Goal: Task Accomplishment & Management: Use online tool/utility

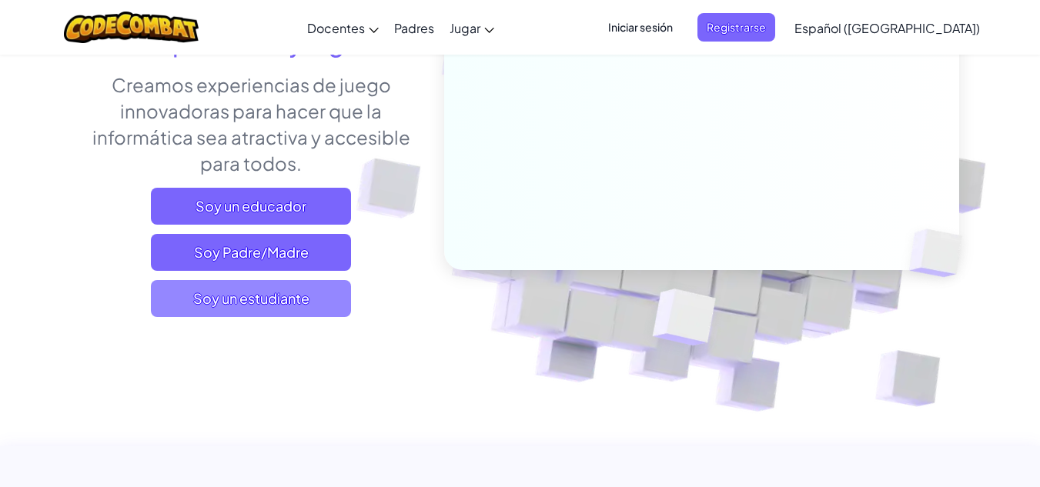
drag, startPoint x: 0, startPoint y: 0, endPoint x: 248, endPoint y: 311, distance: 397.6
click at [248, 311] on span "Soy un estudiante" at bounding box center [251, 298] width 200 height 37
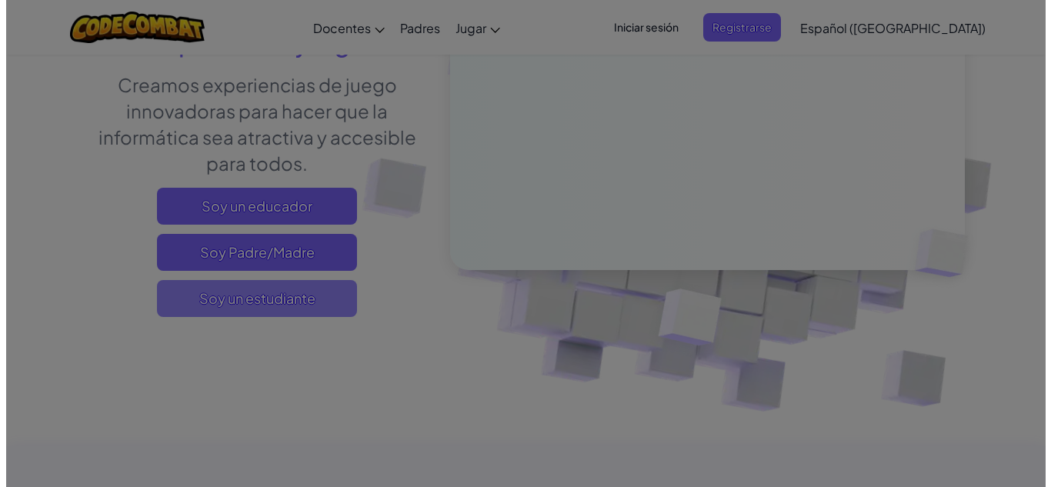
scroll to position [231, 0]
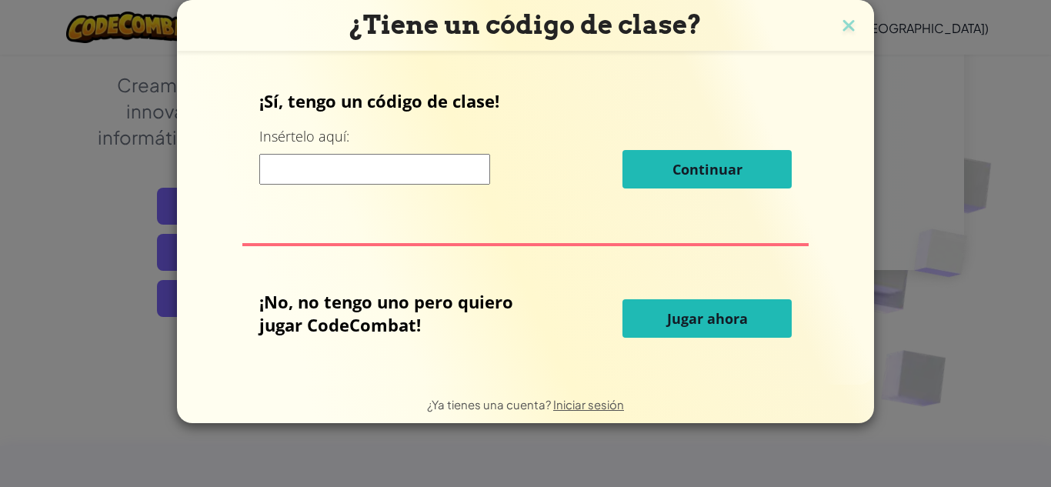
click at [696, 327] on font "Jugar ahora" at bounding box center [707, 318] width 81 height 18
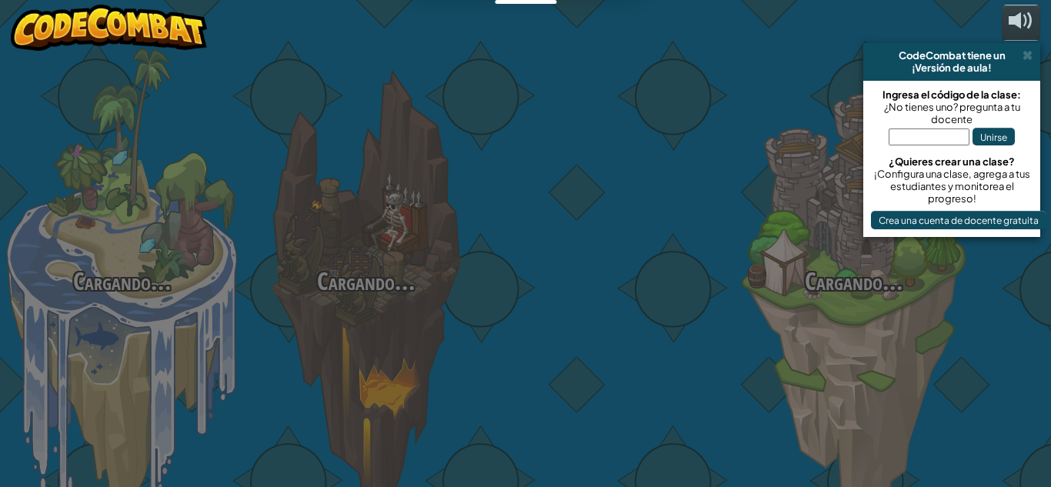
select select "es-419"
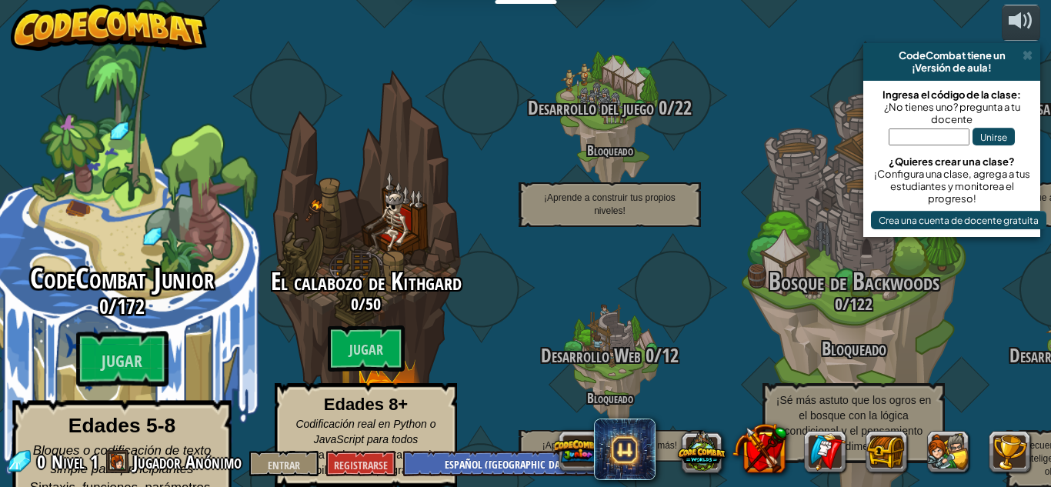
click at [97, 215] on div "CodeCombat Junior 0 / 172 Jugar Edades 5-8 Bloques o codificación de texto simp…" at bounding box center [121, 293] width 292 height 586
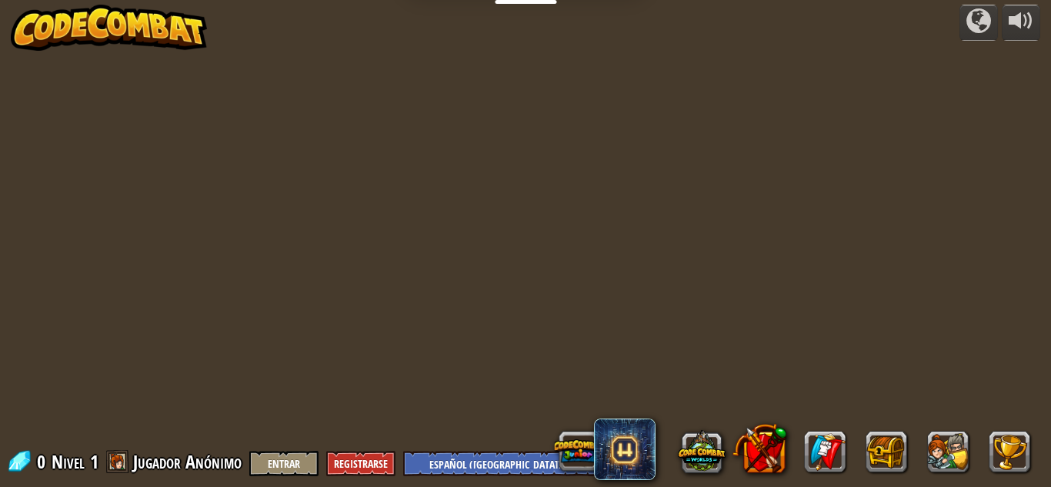
select select "es-419"
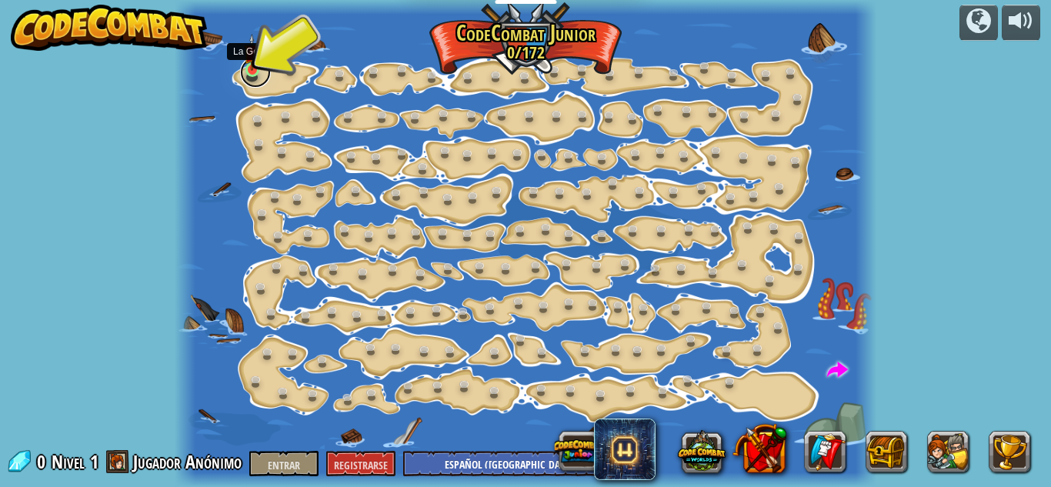
click at [258, 74] on link at bounding box center [255, 72] width 31 height 31
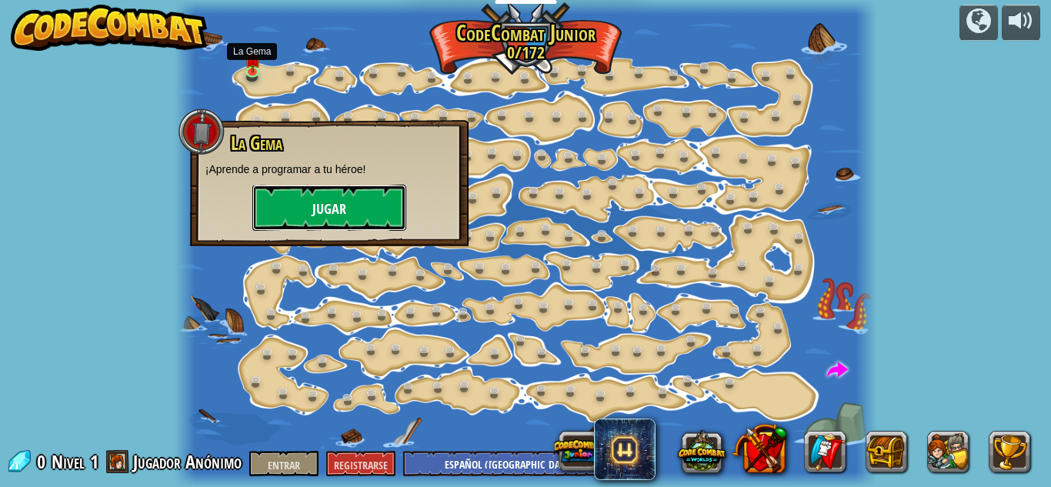
click at [319, 206] on font "Jugar" at bounding box center [329, 209] width 34 height 19
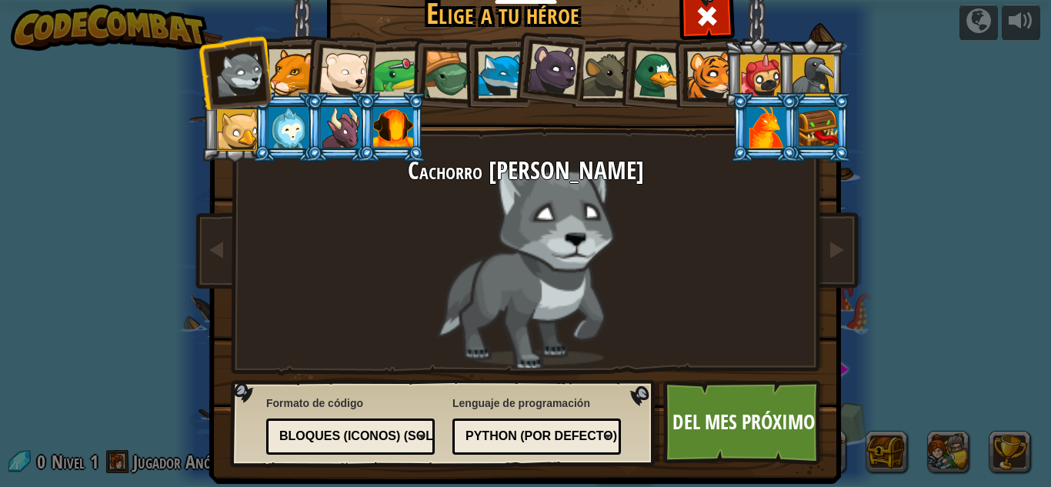
click at [278, 82] on div at bounding box center [292, 72] width 47 height 47
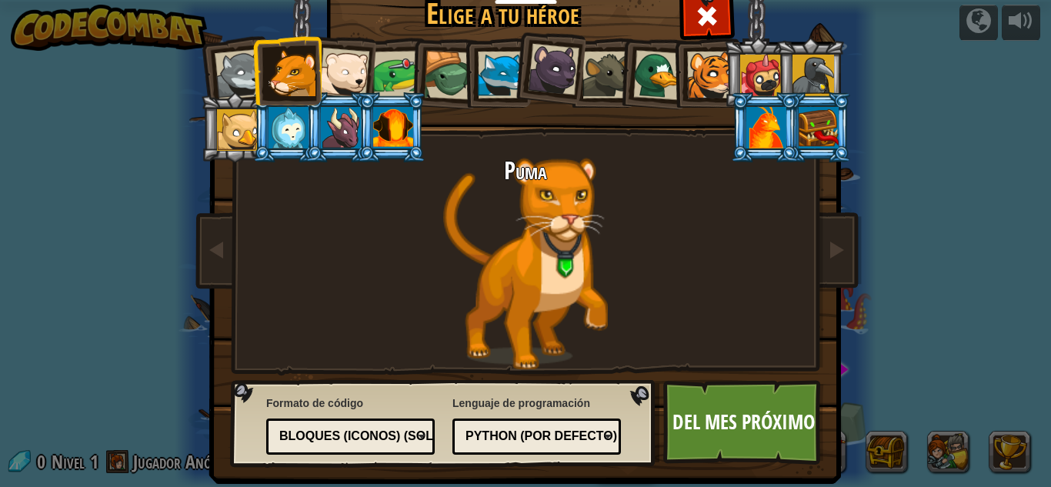
click at [569, 263] on div "Puma" at bounding box center [525, 264] width 577 height 212
click at [563, 429] on div "Python (por defecto)" at bounding box center [532, 437] width 133 height 18
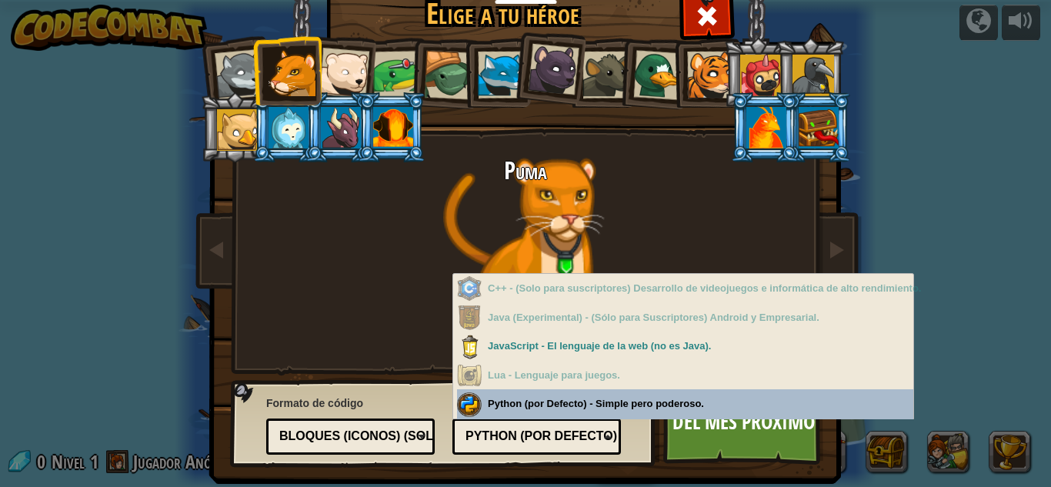
click at [406, 448] on div "Bloques (iconos) (Solo Junior)" at bounding box center [350, 437] width 149 height 24
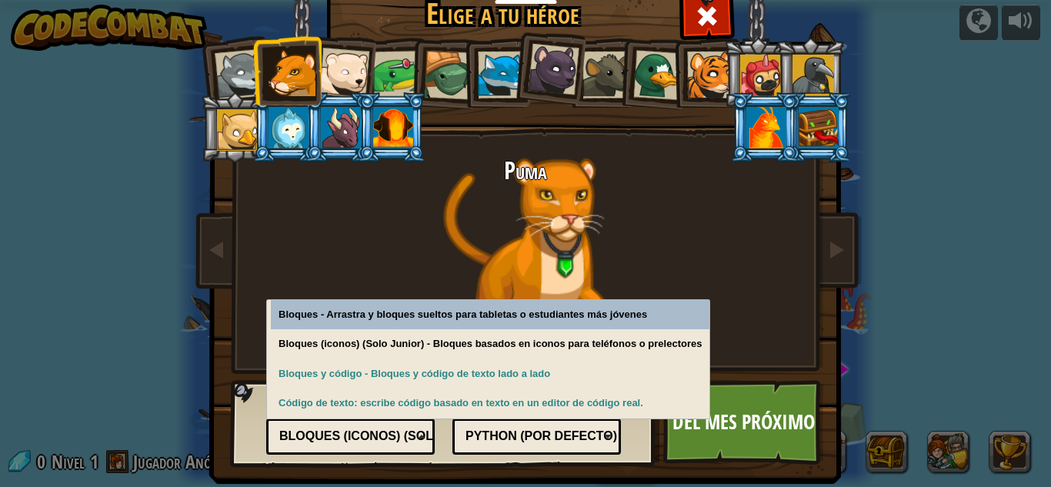
click at [493, 435] on font "Python (por defecto)" at bounding box center [542, 435] width 152 height 13
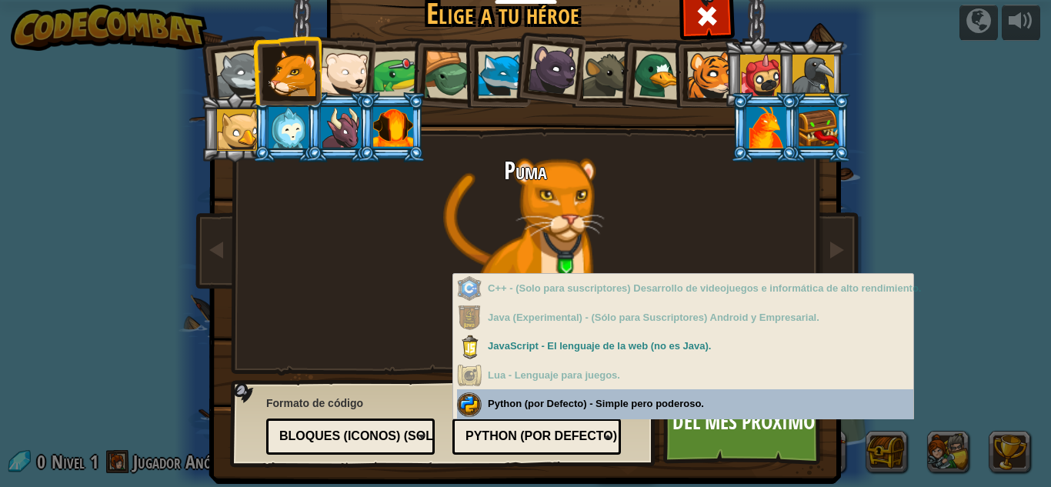
click at [494, 403] on div "Lenguaje de programación Python (por defecto) JavaScript Lua C++ Java (Experime…" at bounding box center [537, 423] width 169 height 63
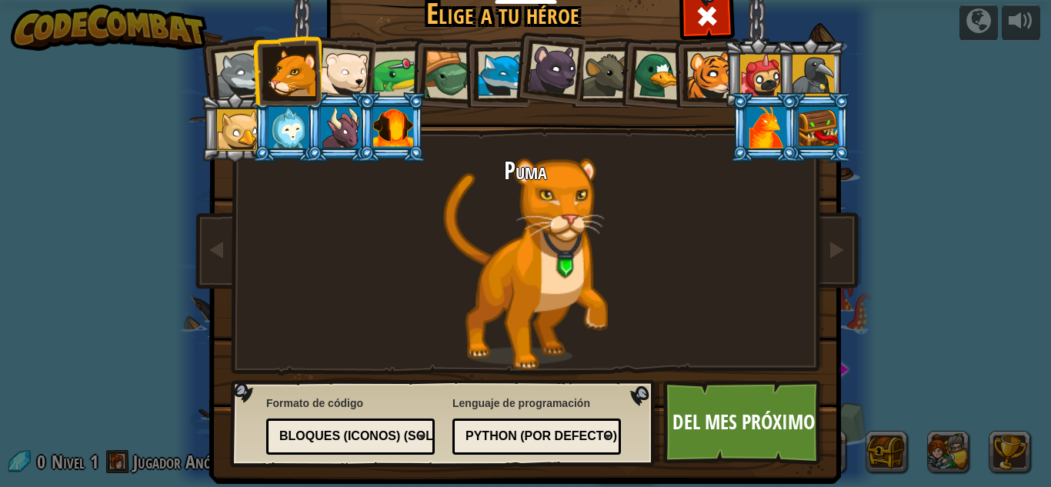
click at [295, 69] on div at bounding box center [292, 72] width 47 height 47
click at [663, 408] on link "Del mes próximo" at bounding box center [743, 422] width 161 height 85
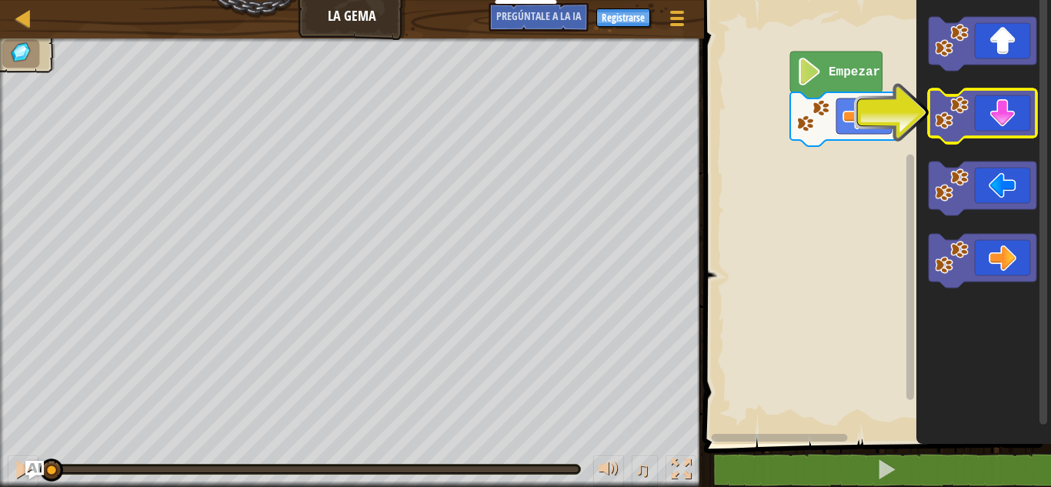
click at [930, 137] on div "Empezar" at bounding box center [876, 218] width 352 height 452
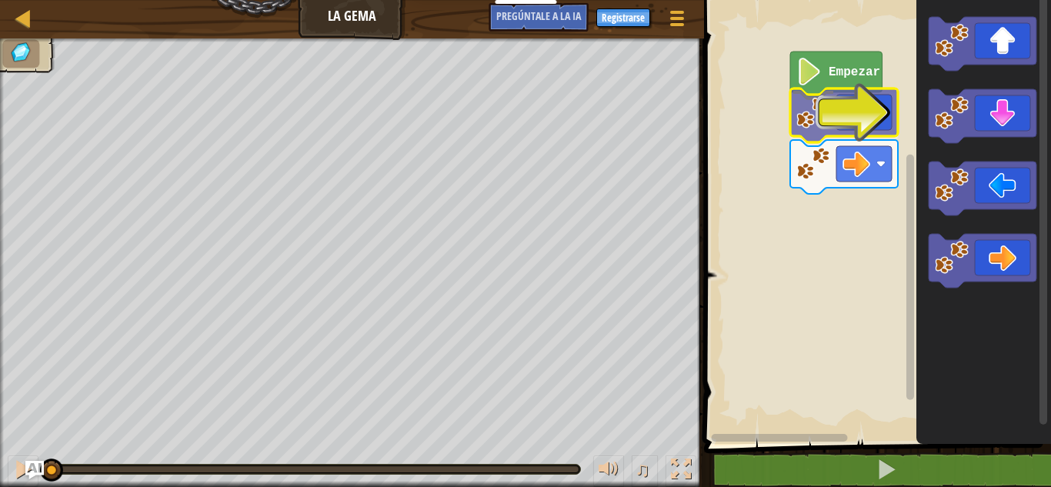
click at [850, 116] on div "Empezar" at bounding box center [876, 218] width 352 height 452
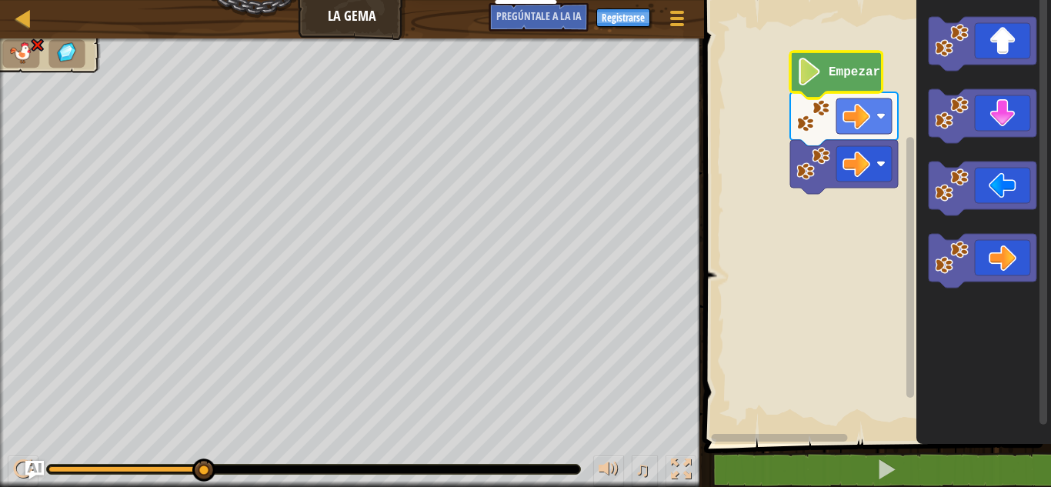
click at [840, 86] on icon "Espacio de trabajo de Blockly" at bounding box center [836, 75] width 92 height 47
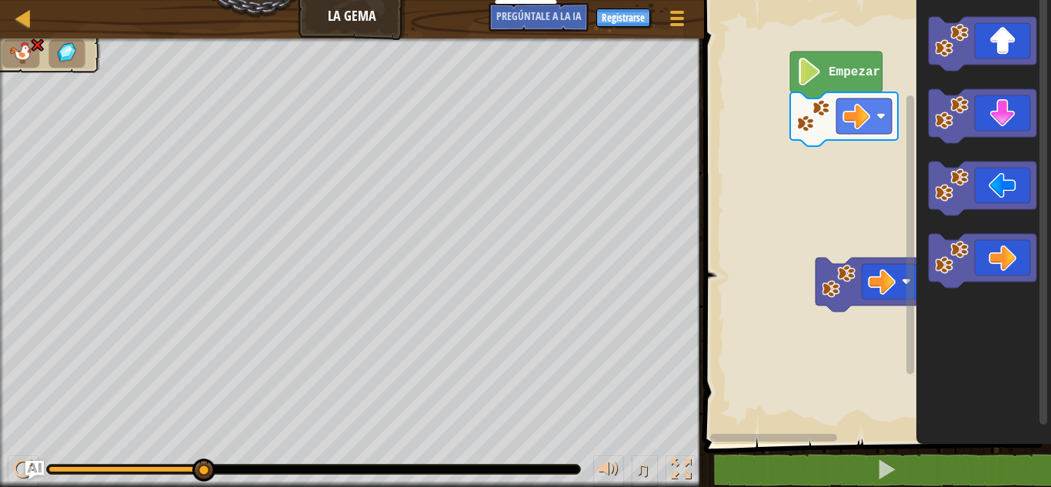
click at [865, 153] on div "Empezar" at bounding box center [876, 218] width 352 height 452
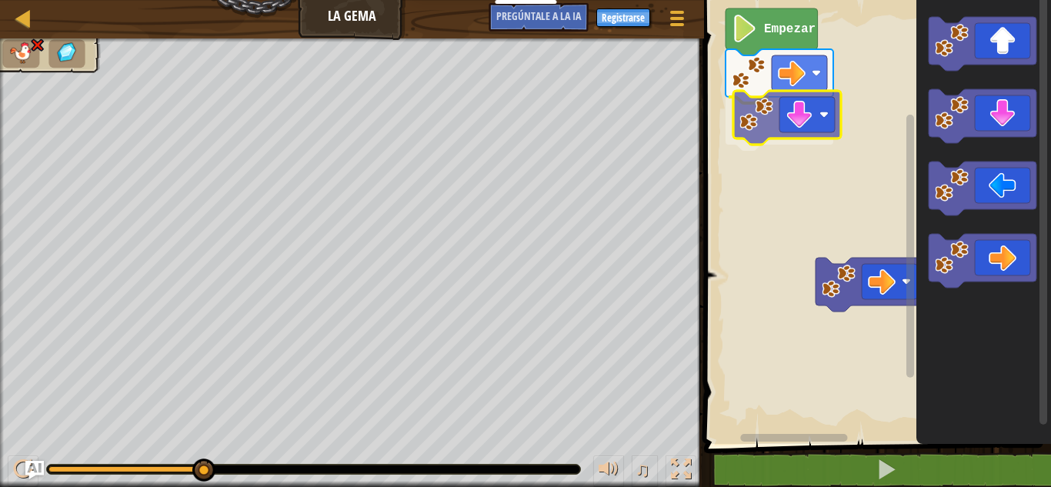
click at [823, 119] on div "Empezar" at bounding box center [876, 218] width 352 height 452
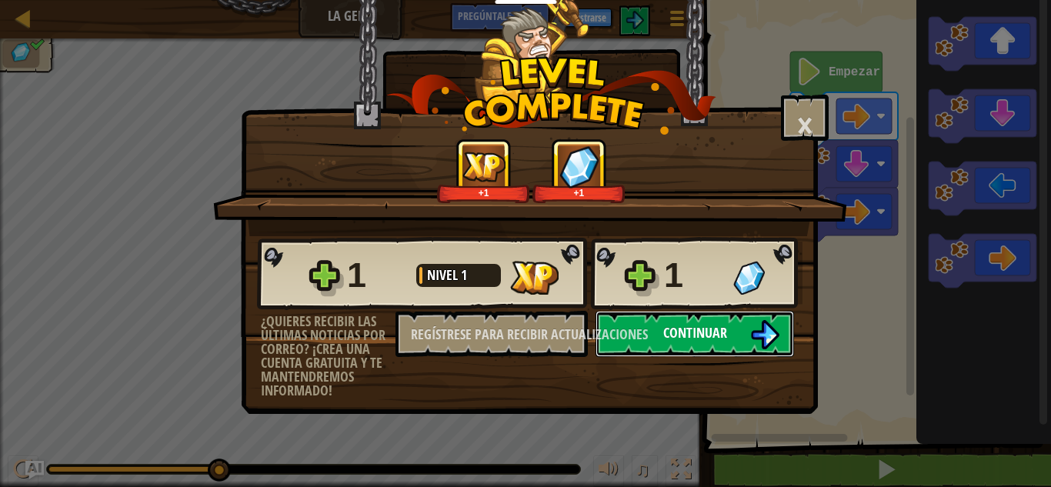
click at [714, 340] on font "Continuar" at bounding box center [695, 332] width 64 height 19
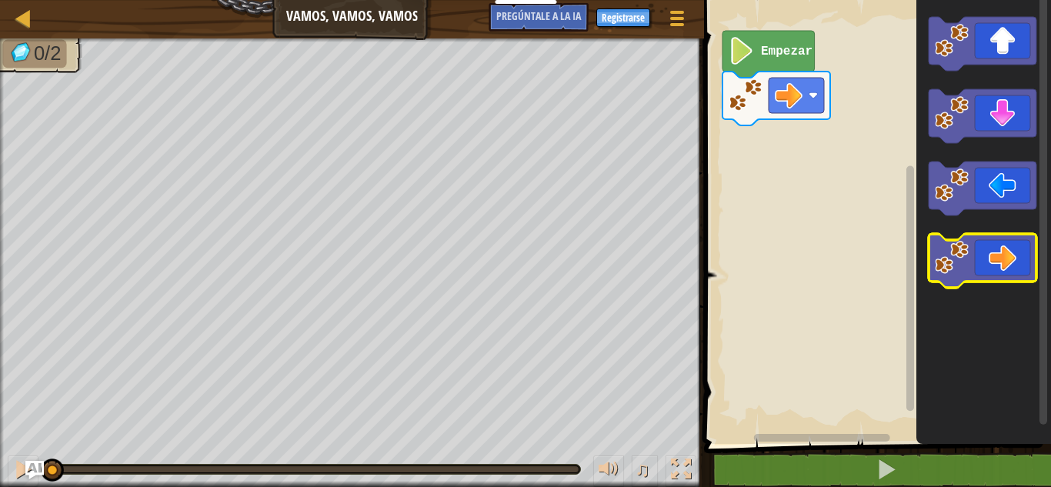
click at [1010, 255] on icon "Espacio de trabajo de Blockly" at bounding box center [983, 261] width 108 height 54
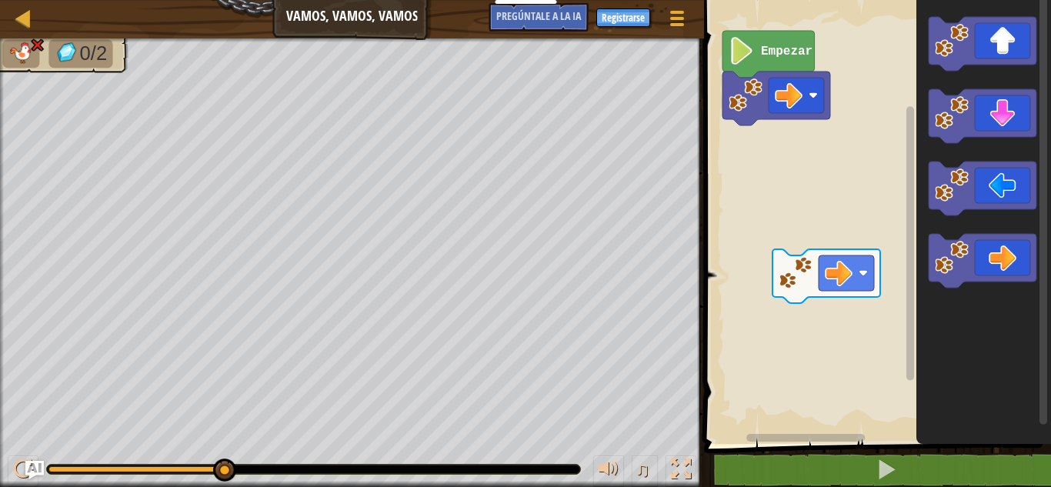
click at [754, 136] on div "Empezar" at bounding box center [876, 218] width 352 height 452
click at [784, 155] on div "Empezar" at bounding box center [876, 218] width 352 height 452
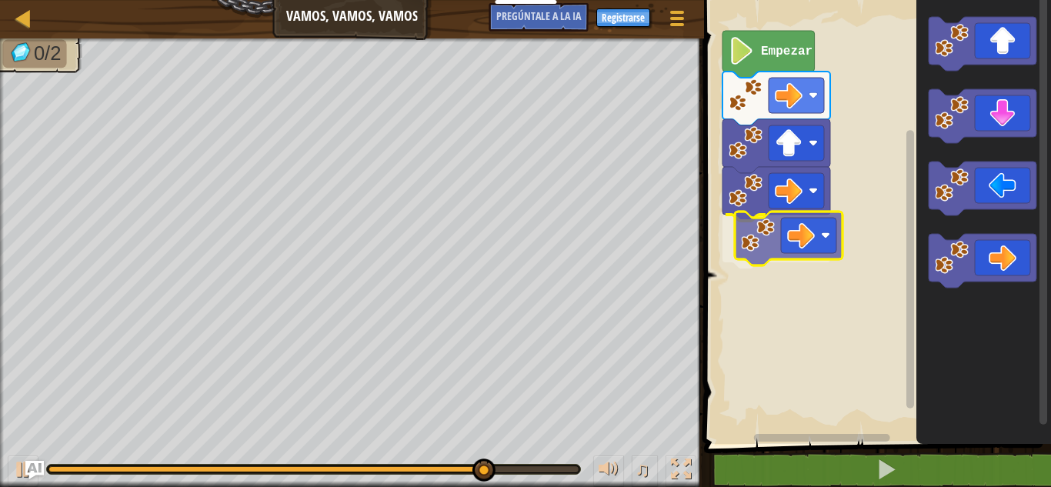
click at [810, 238] on div "Empezar" at bounding box center [876, 218] width 352 height 452
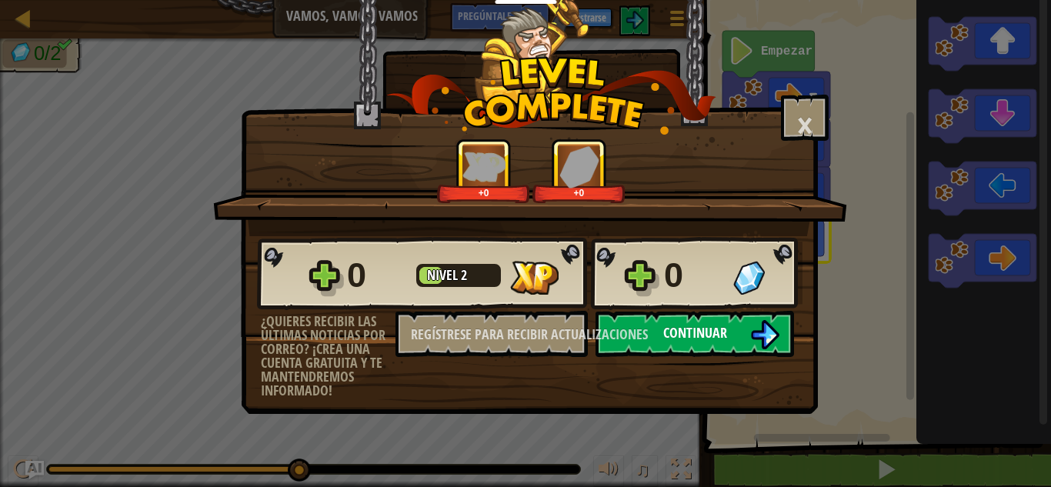
click at [690, 327] on font "Continuar" at bounding box center [695, 332] width 64 height 19
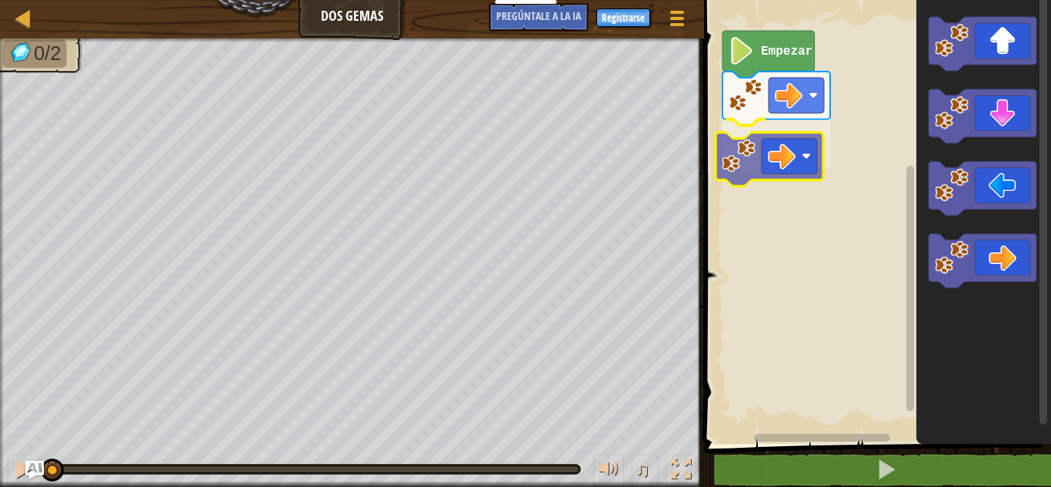
click at [790, 159] on div "Empezar" at bounding box center [876, 218] width 352 height 452
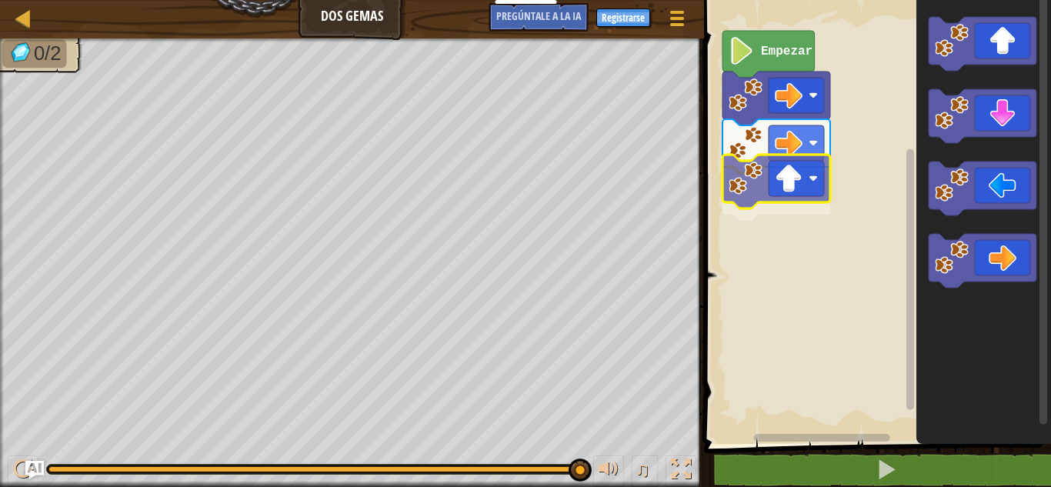
click at [800, 198] on div "Empezar" at bounding box center [876, 218] width 352 height 452
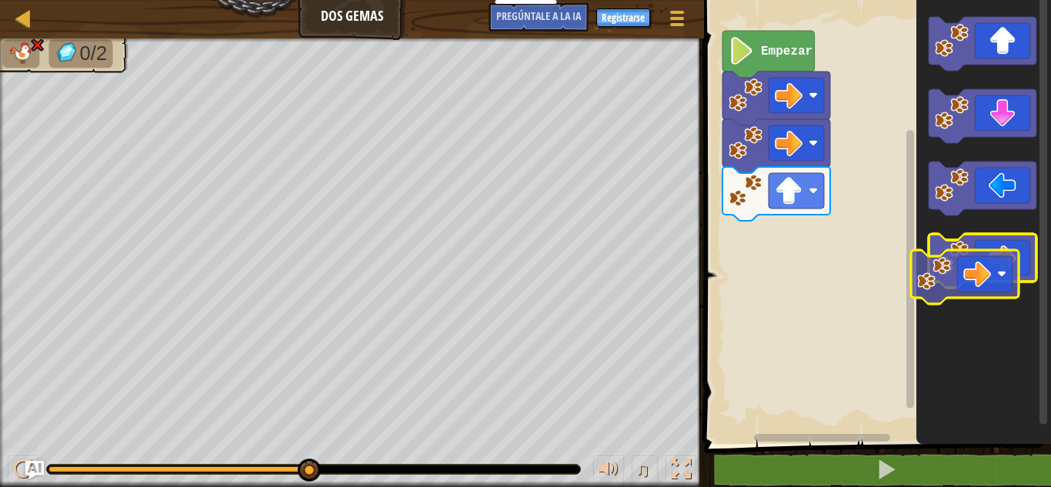
click at [987, 252] on icon "Espacio de trabajo de Blockly" at bounding box center [983, 261] width 108 height 54
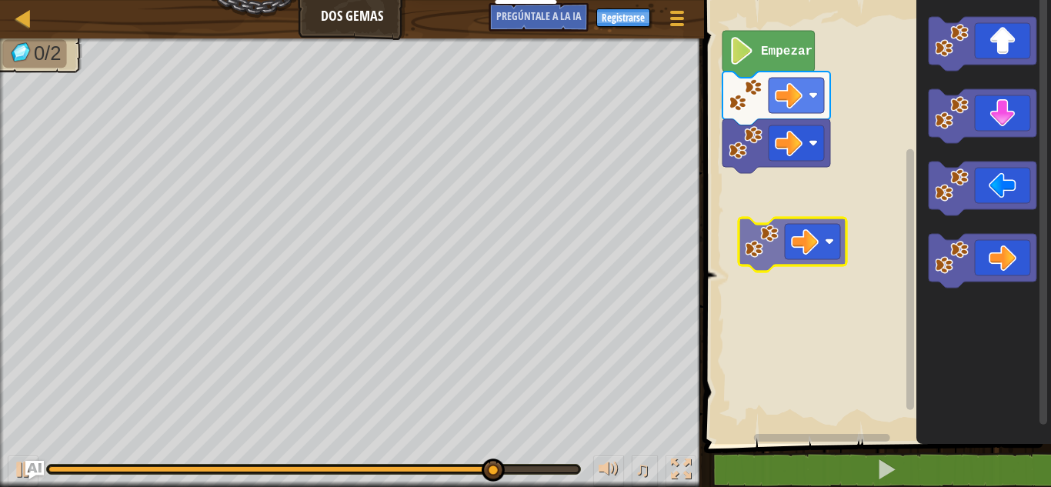
click at [785, 250] on div "Empezar" at bounding box center [876, 218] width 352 height 452
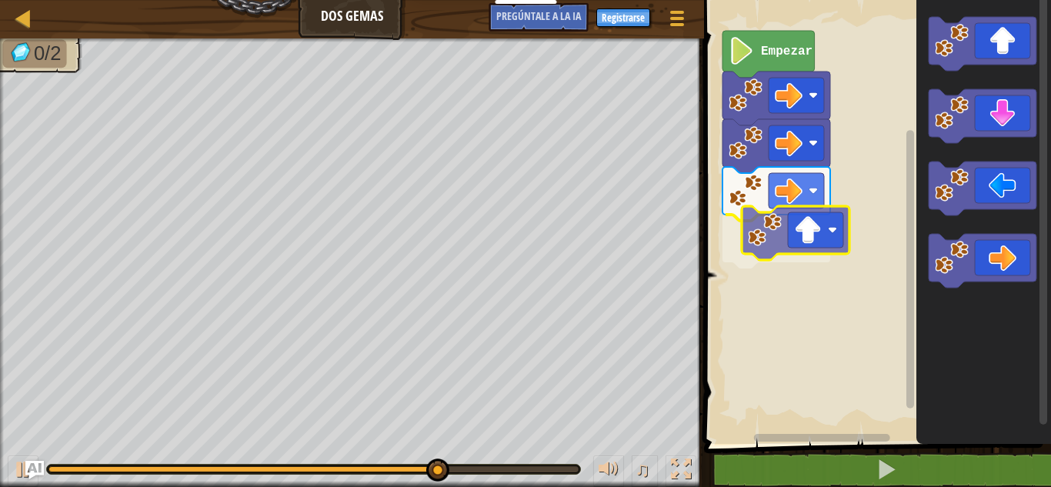
click at [800, 255] on div "Empezar" at bounding box center [876, 218] width 352 height 452
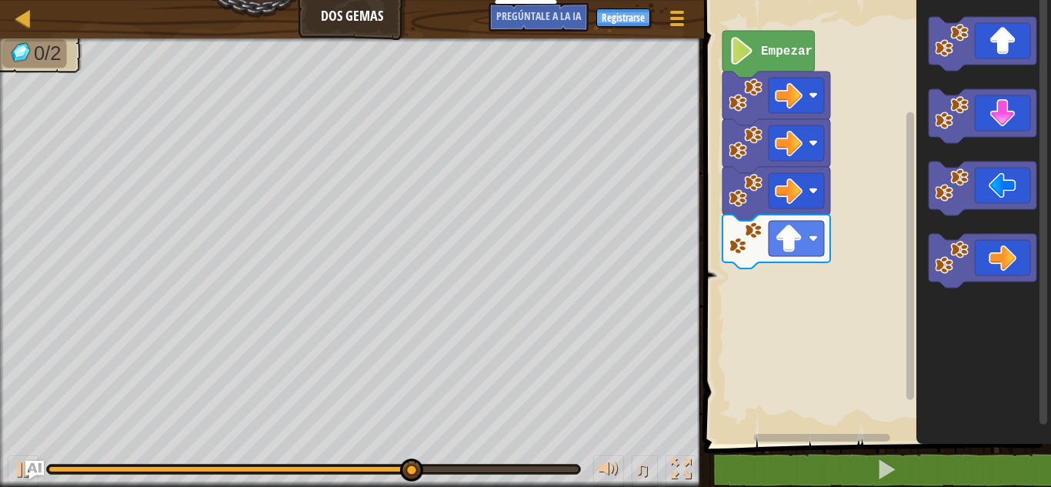
click at [877, 252] on div "Empezar" at bounding box center [876, 218] width 352 height 452
click at [820, 296] on div "Empezar" at bounding box center [876, 218] width 352 height 452
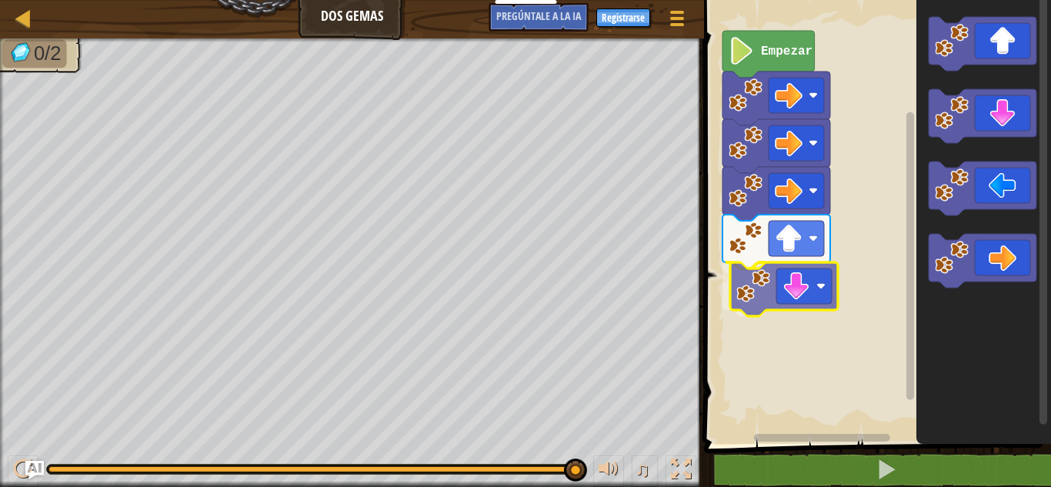
click at [790, 299] on div "Empezar" at bounding box center [876, 218] width 352 height 452
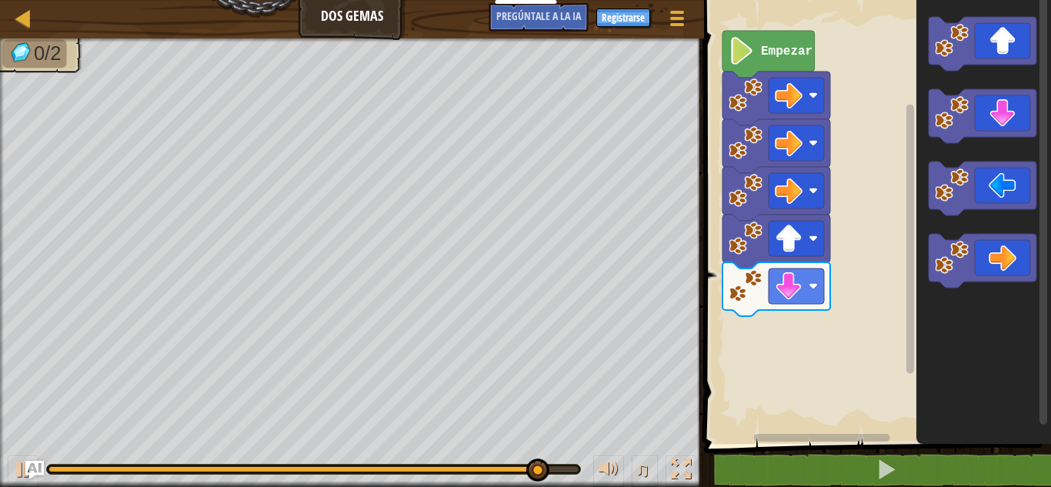
click at [764, 334] on div "Empezar" at bounding box center [876, 218] width 352 height 452
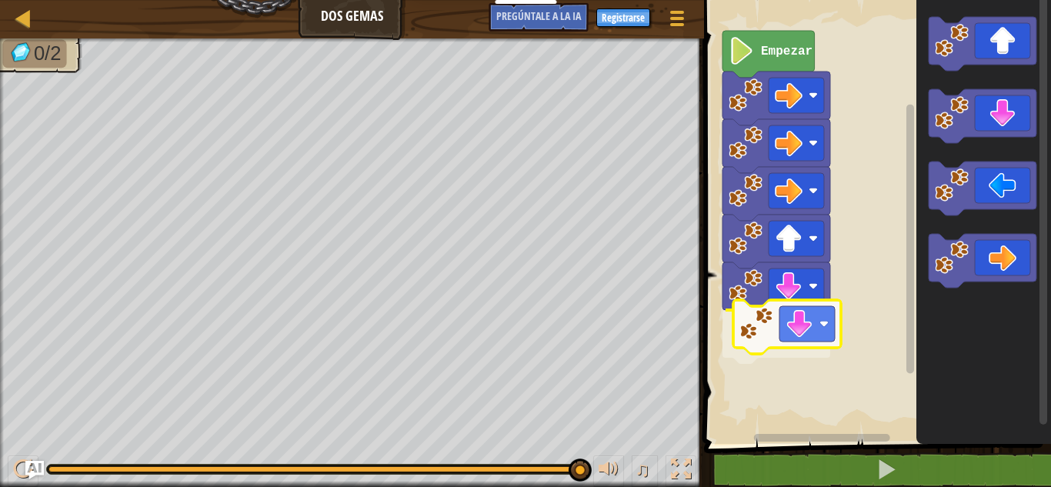
click at [794, 337] on div "Empezar" at bounding box center [876, 218] width 352 height 452
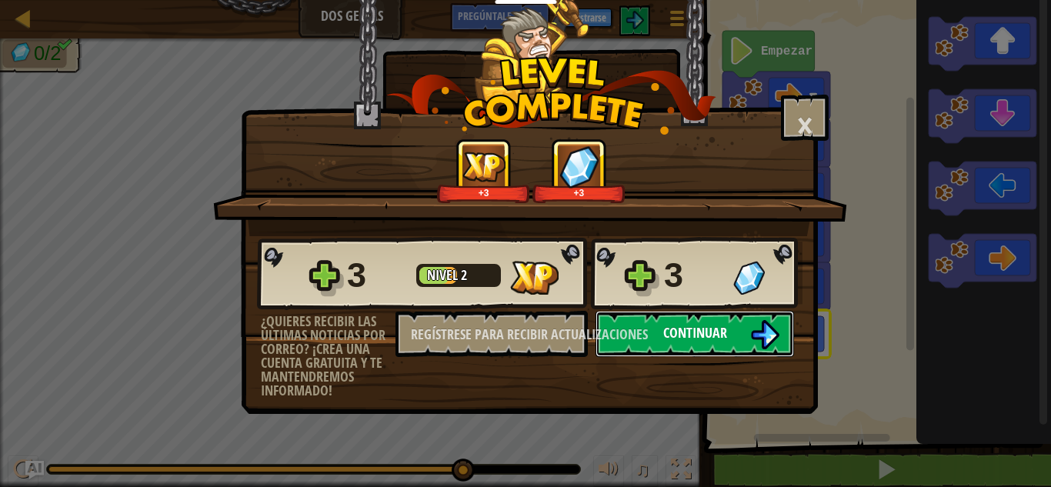
click at [757, 336] on img at bounding box center [764, 334] width 29 height 29
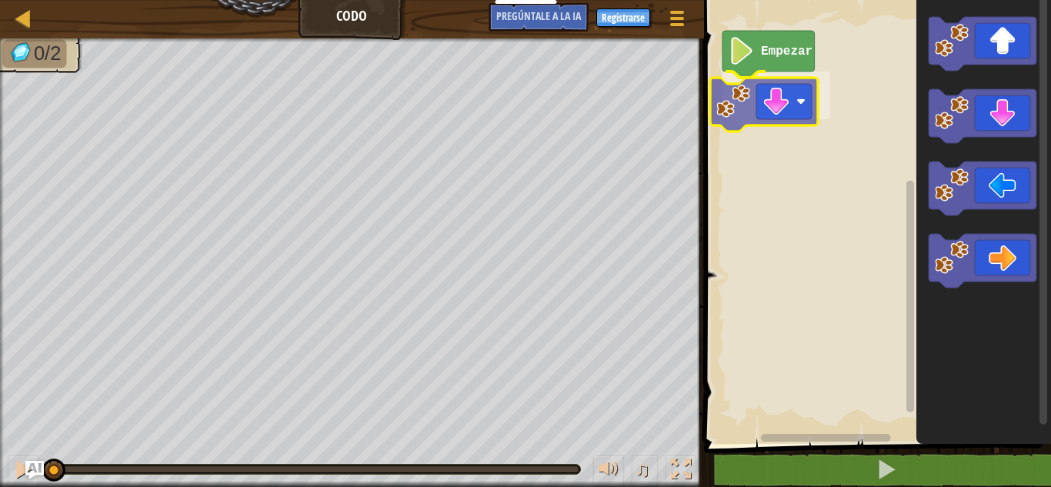
click at [777, 108] on div "Empezar" at bounding box center [876, 218] width 352 height 452
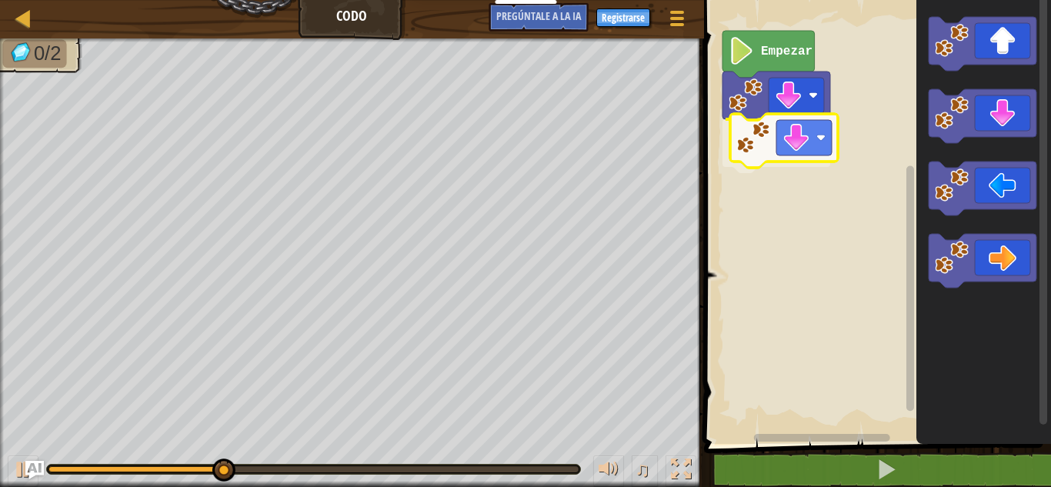
click at [789, 149] on div "Empezar" at bounding box center [876, 218] width 352 height 452
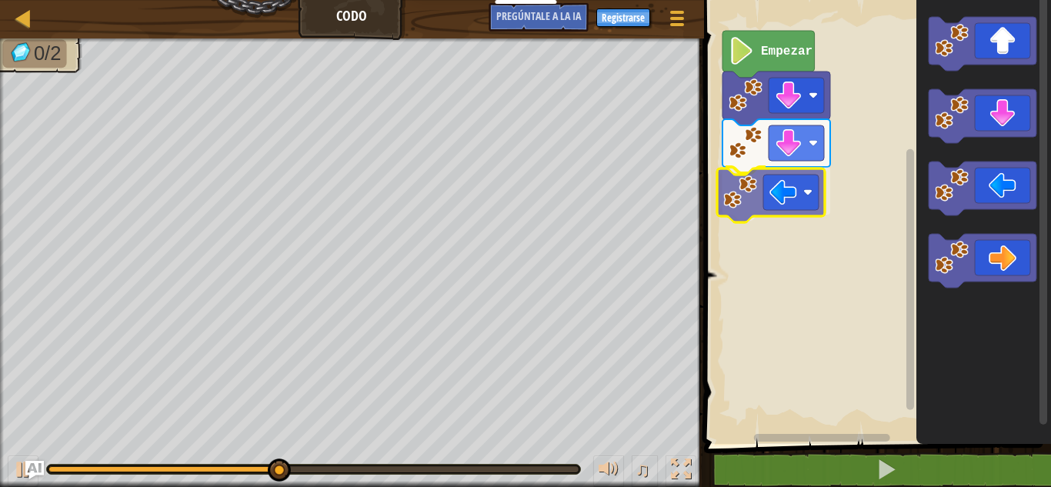
click at [780, 202] on div "Empezar" at bounding box center [876, 218] width 352 height 452
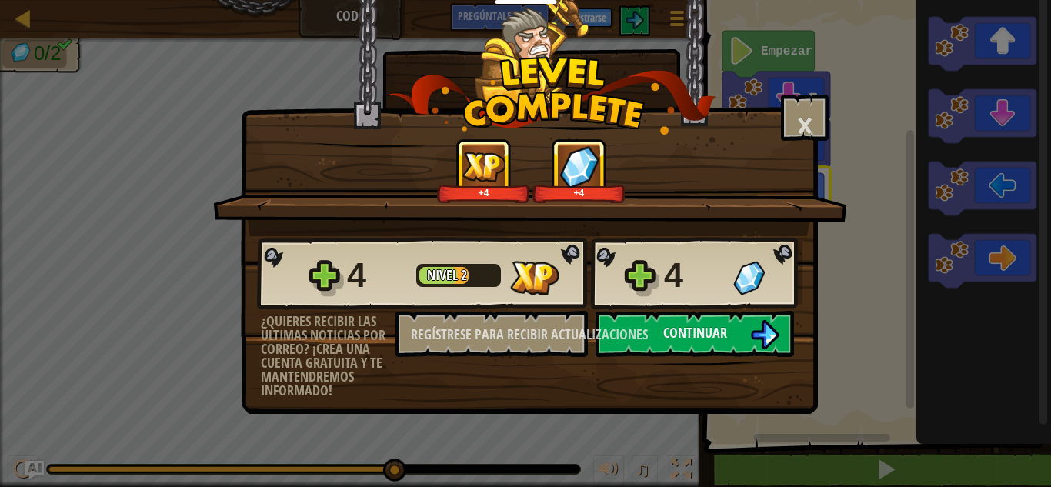
click at [192, 117] on div "× ¿Cómo de divertido estuvo este nivel? +4 +4 Estrías reticuladas... 4 Nivel 2 …" at bounding box center [525, 243] width 1051 height 487
click at [754, 338] on img at bounding box center [764, 334] width 29 height 29
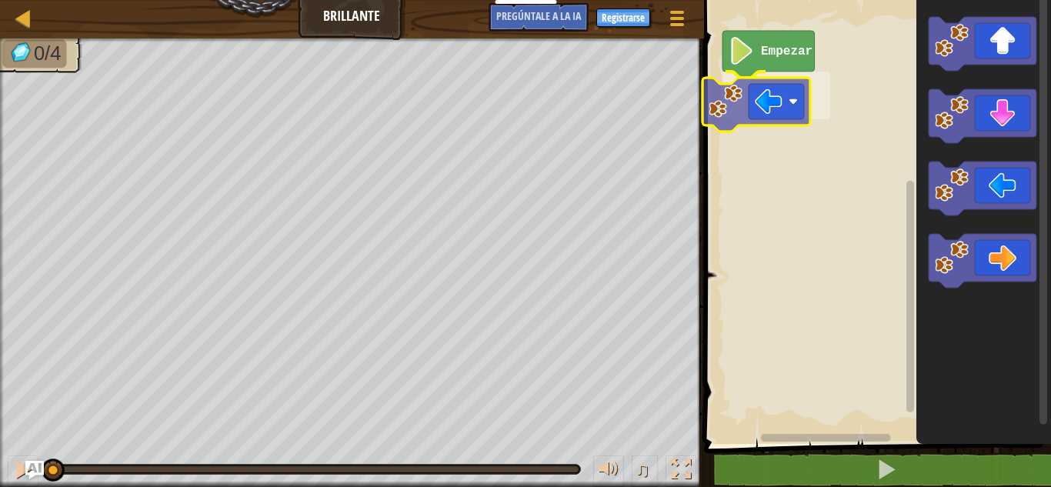
click at [768, 116] on div "Empezar" at bounding box center [876, 218] width 352 height 452
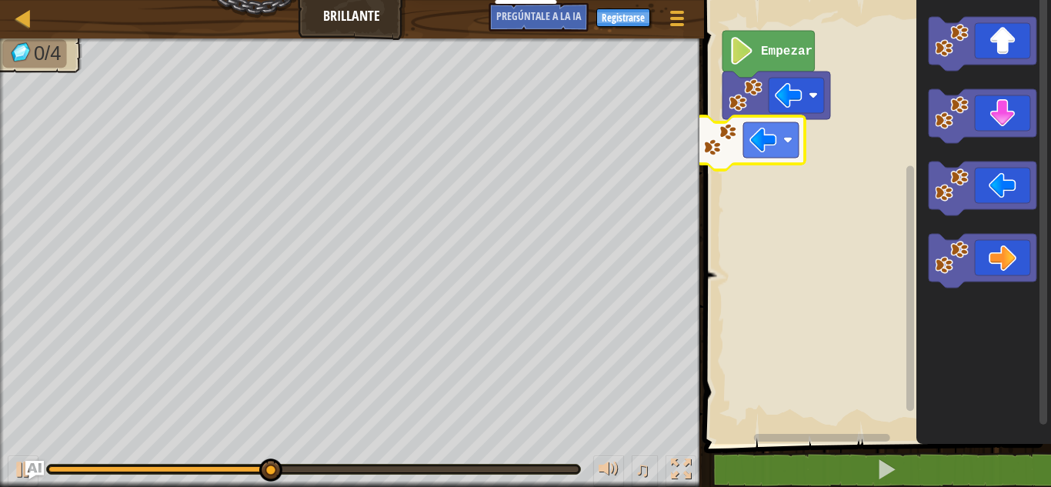
click at [777, 147] on div "Empezar" at bounding box center [876, 218] width 352 height 452
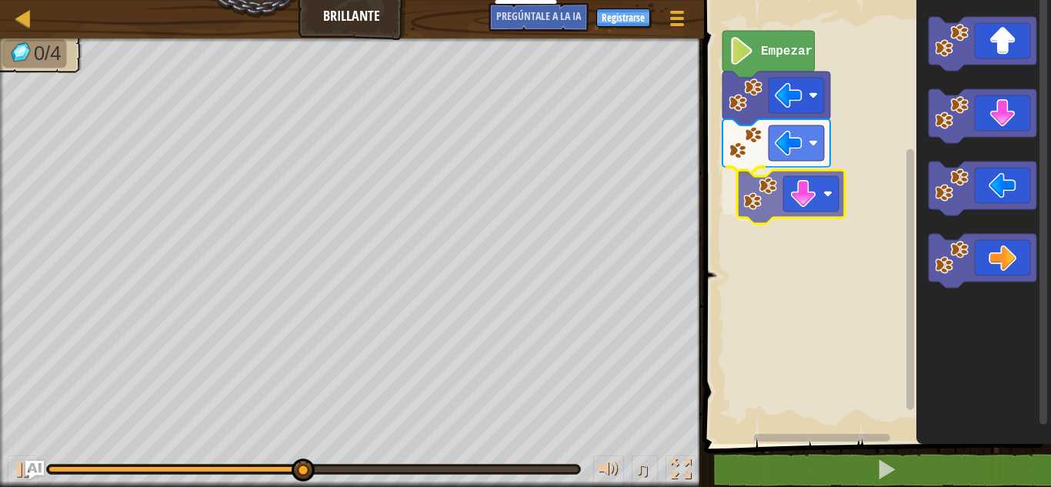
click at [803, 194] on div "Empezar" at bounding box center [876, 218] width 352 height 452
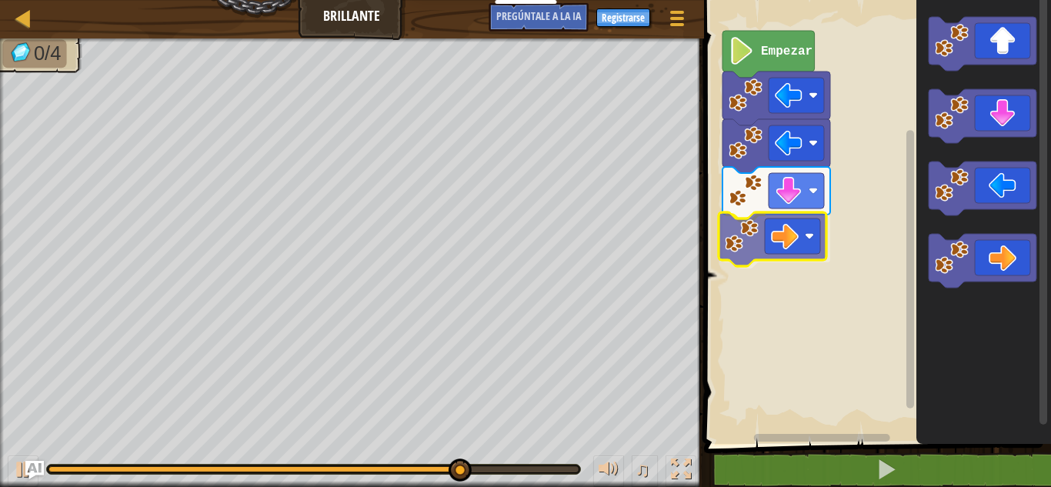
click at [779, 225] on div "Empezar" at bounding box center [876, 218] width 352 height 452
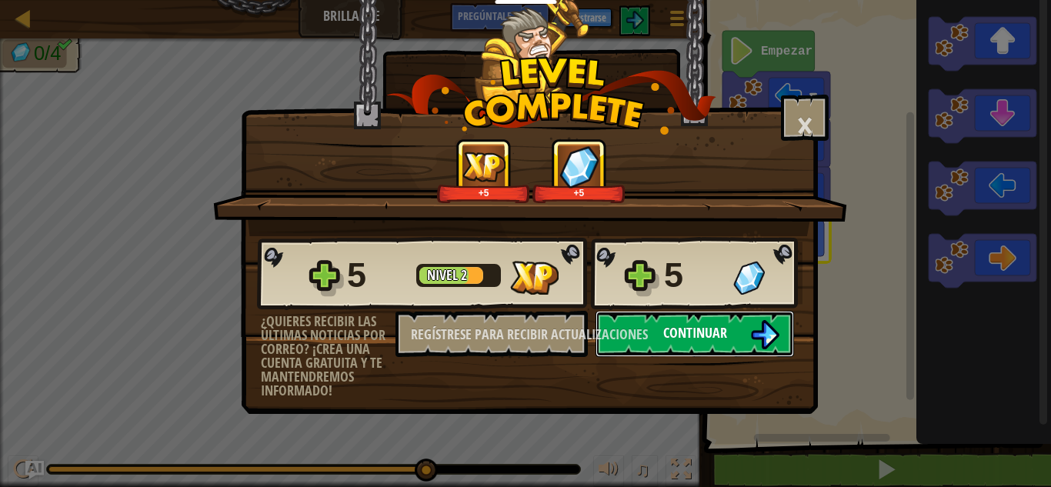
click at [697, 333] on font "Continuar" at bounding box center [695, 332] width 64 height 19
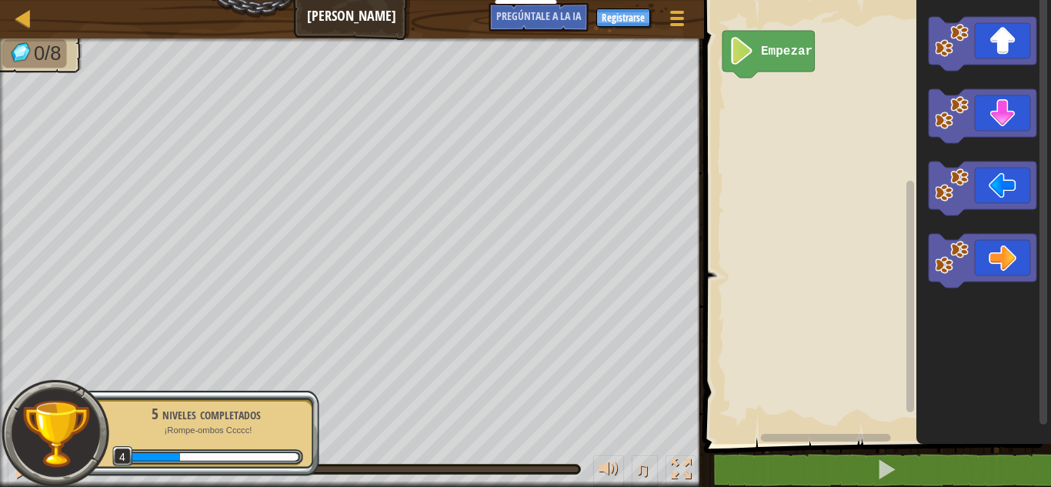
click at [755, 108] on div "Empezar" at bounding box center [876, 218] width 352 height 452
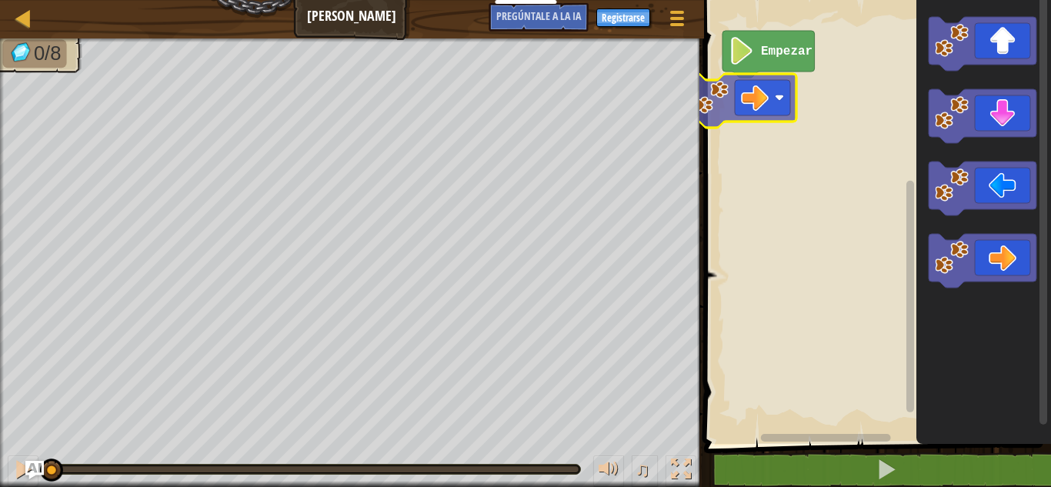
click at [773, 89] on div "Empezar" at bounding box center [876, 218] width 352 height 452
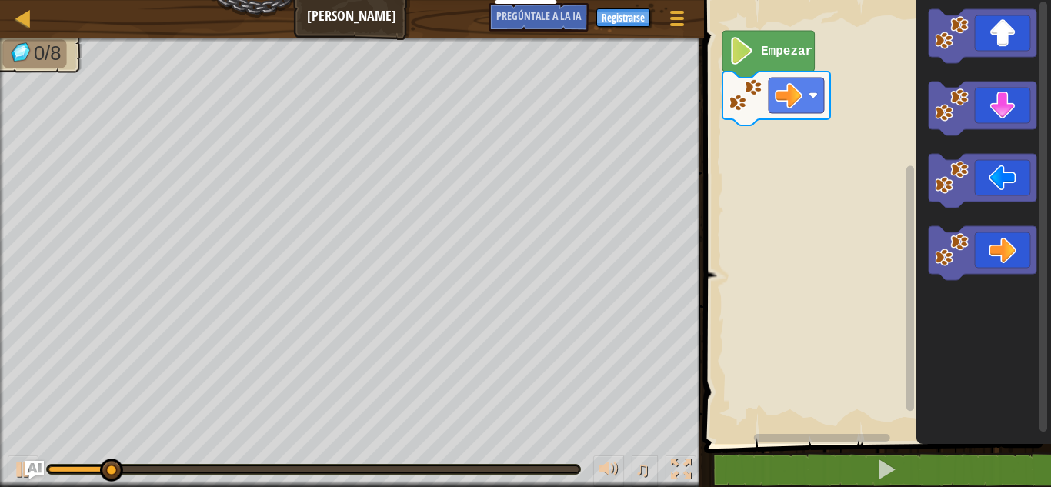
click at [998, 65] on icon "Espacio de trabajo de Blockly" at bounding box center [984, 218] width 135 height 452
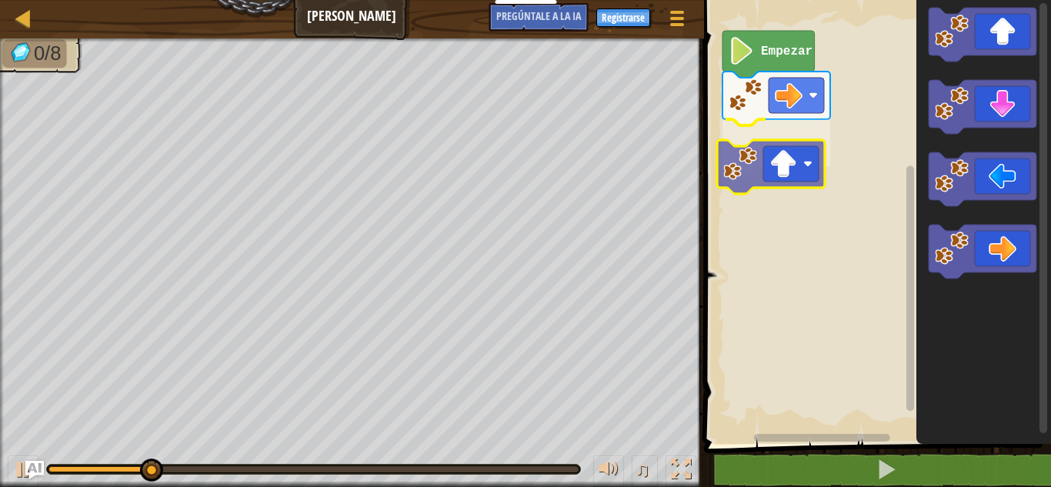
click at [779, 180] on div "Empezar" at bounding box center [876, 218] width 352 height 452
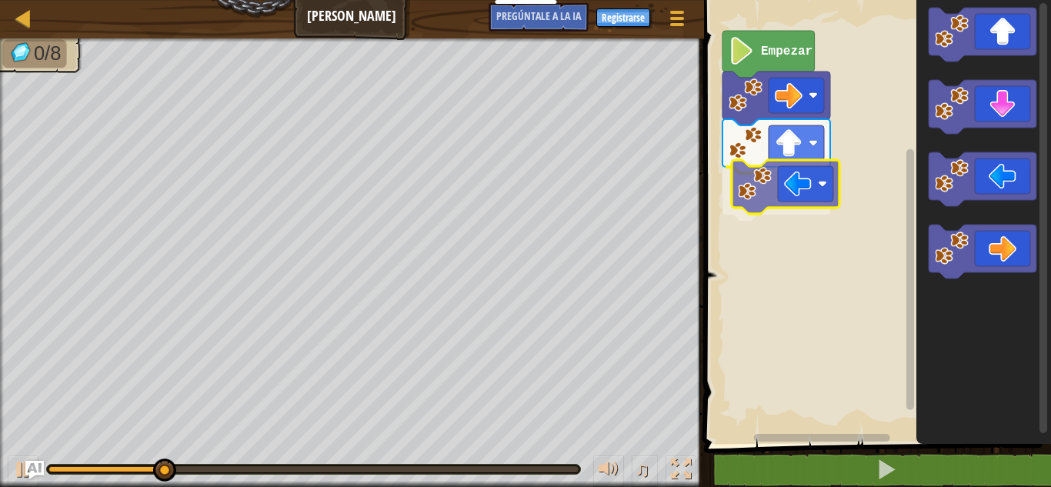
click at [800, 195] on div "Empezar" at bounding box center [876, 218] width 352 height 452
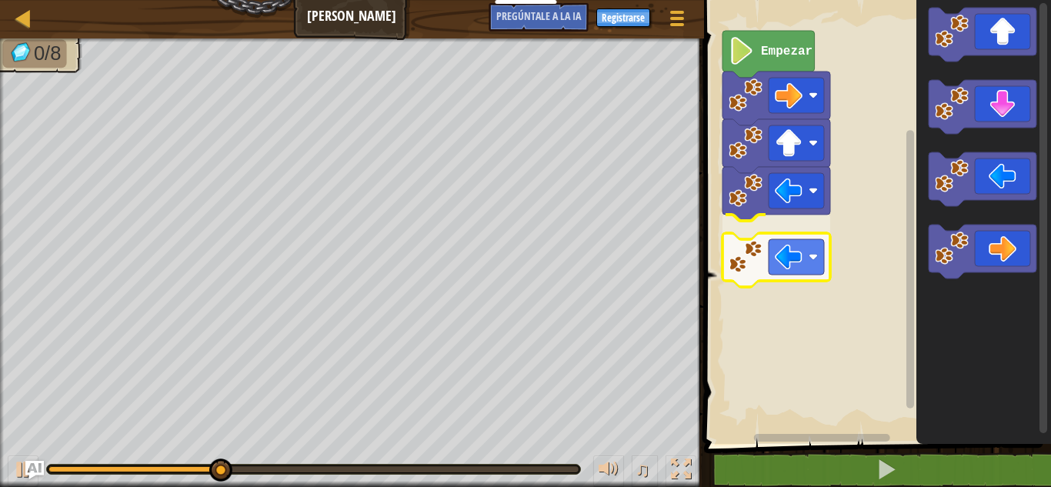
click at [766, 276] on div "Empezar" at bounding box center [876, 218] width 352 height 452
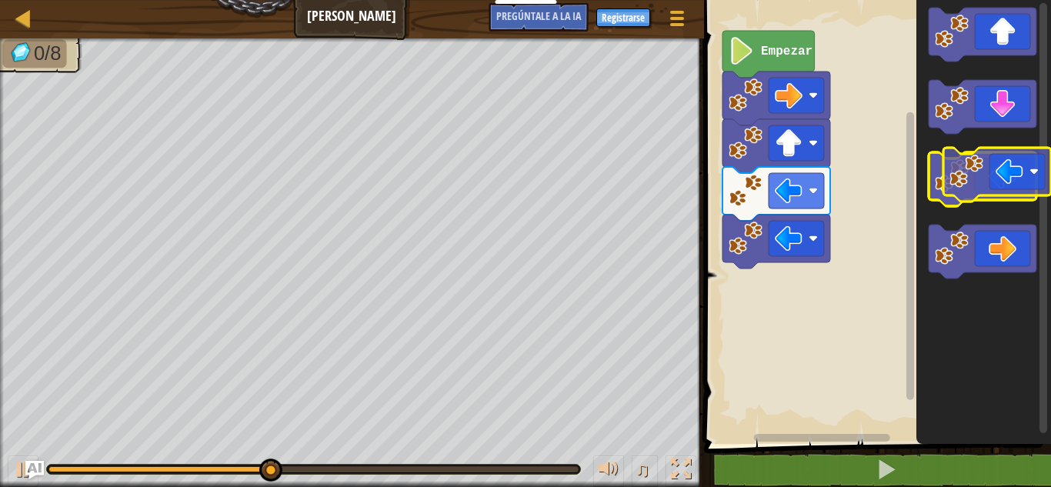
click at [998, 181] on icon "Espacio de trabajo de Blockly" at bounding box center [983, 179] width 108 height 54
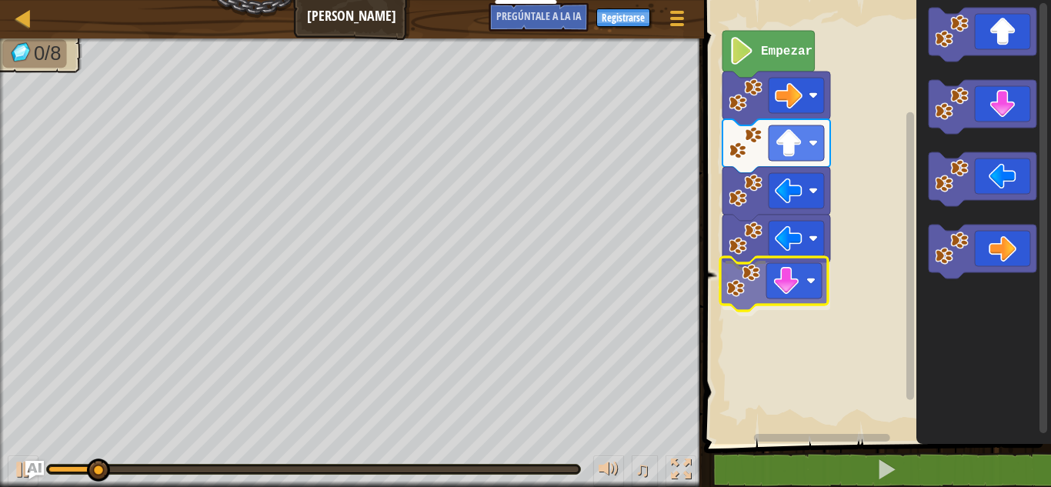
click at [810, 291] on div "Empezar" at bounding box center [876, 218] width 352 height 452
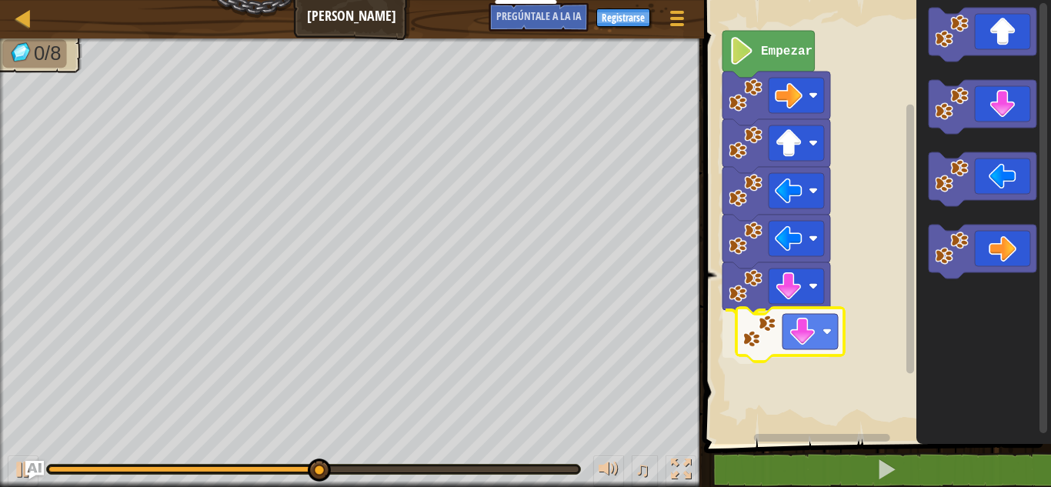
click at [820, 333] on div "Empezar" at bounding box center [876, 218] width 352 height 452
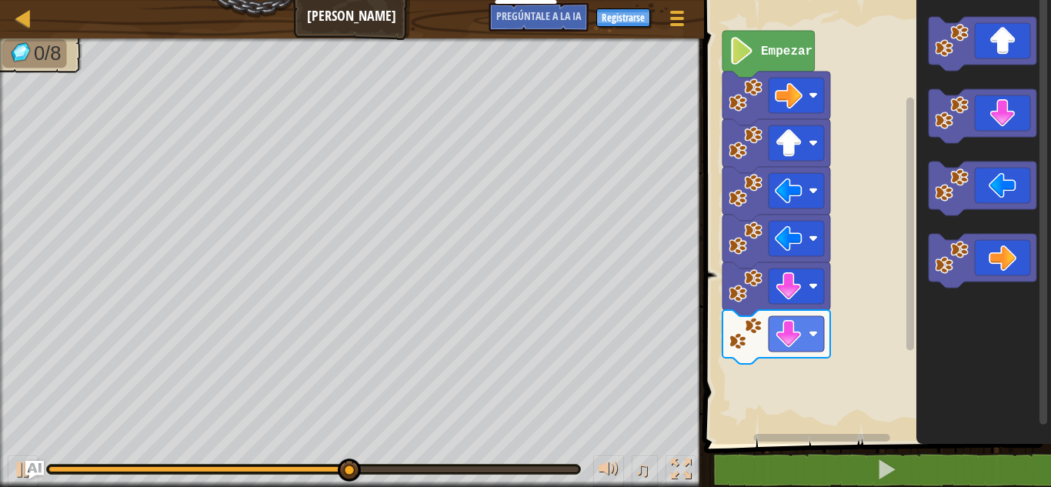
click at [799, 378] on div "Empezar" at bounding box center [876, 218] width 352 height 452
click at [780, 394] on div "Empezar" at bounding box center [876, 218] width 352 height 452
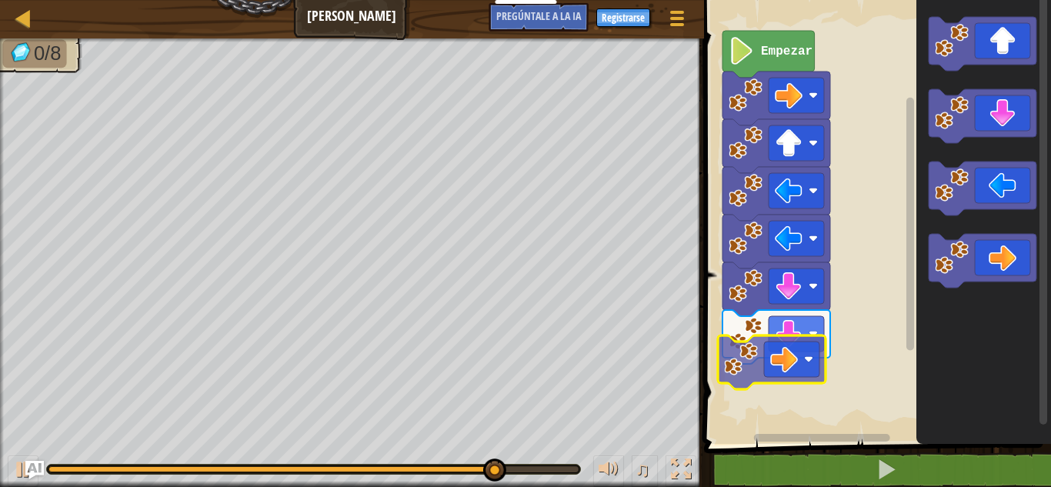
click at [763, 362] on div "Empezar" at bounding box center [876, 218] width 352 height 452
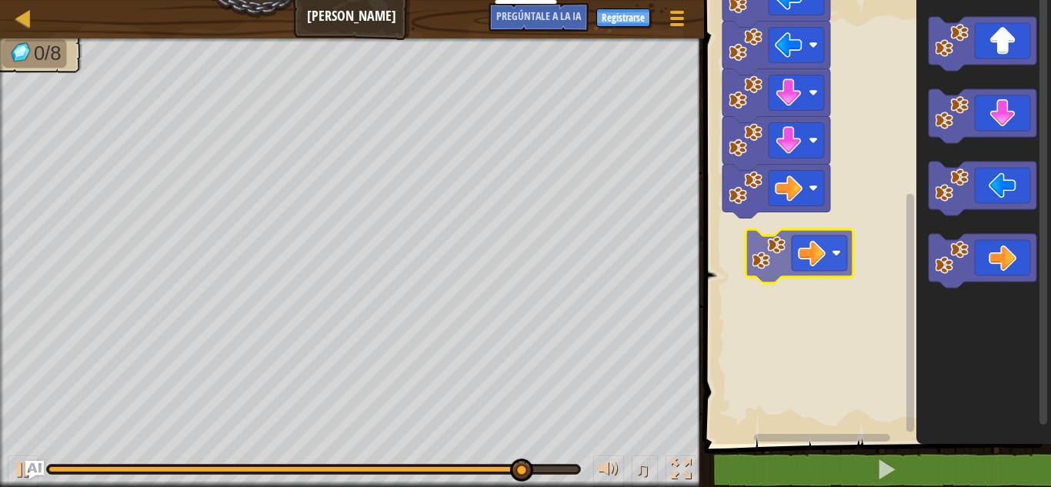
click at [791, 231] on div "Empezar" at bounding box center [876, 218] width 352 height 452
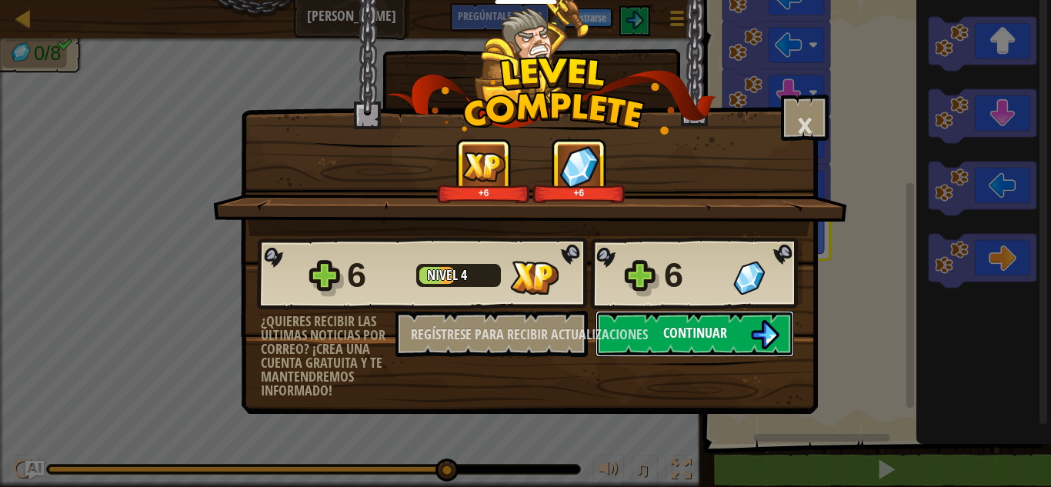
click at [735, 328] on button "Continuar" at bounding box center [695, 334] width 199 height 46
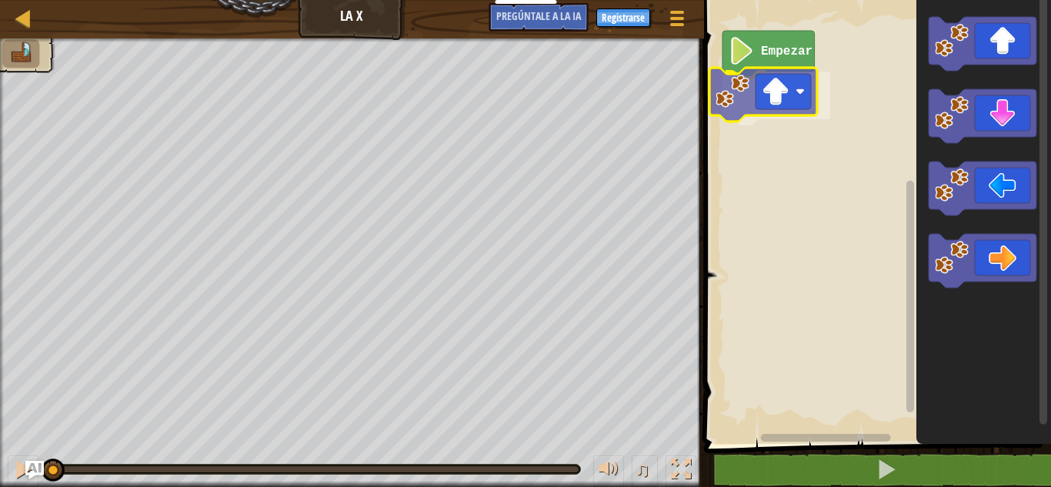
click at [805, 110] on div "Empezar" at bounding box center [876, 218] width 352 height 452
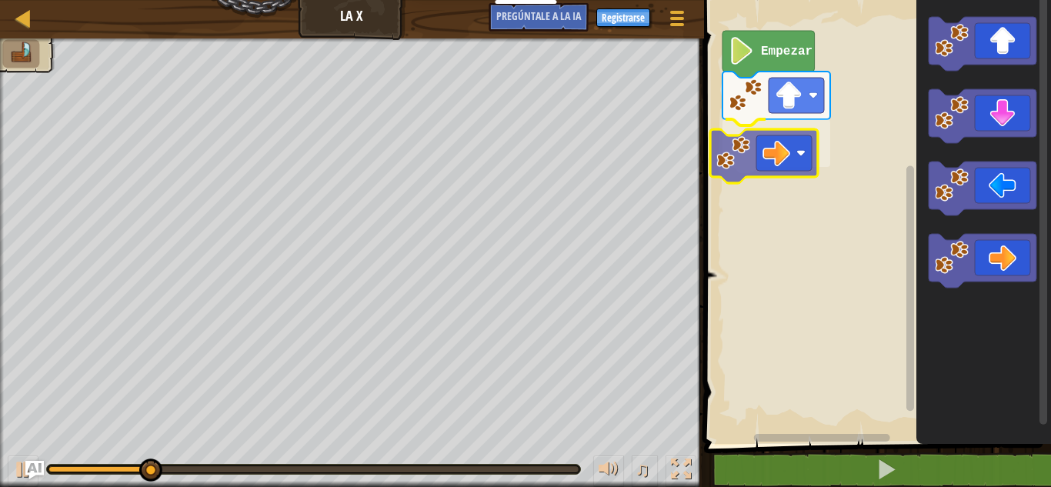
click at [772, 159] on div "Empezar" at bounding box center [876, 218] width 352 height 452
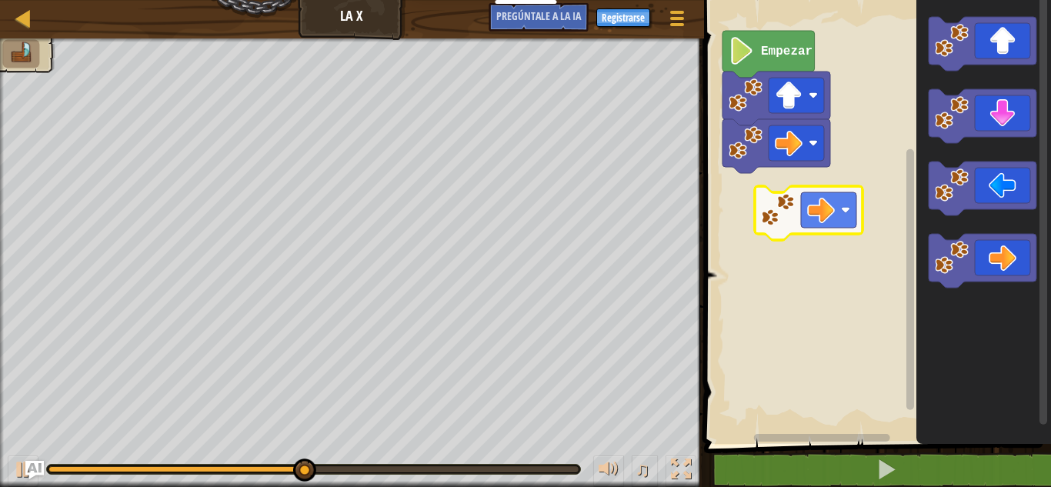
click at [803, 195] on div "Empezar" at bounding box center [876, 218] width 352 height 452
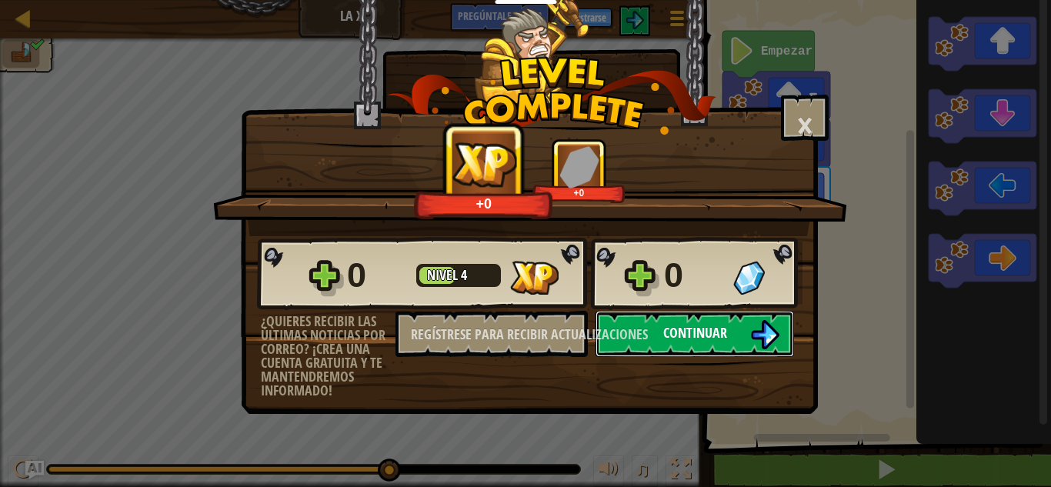
click at [759, 329] on img at bounding box center [764, 334] width 29 height 29
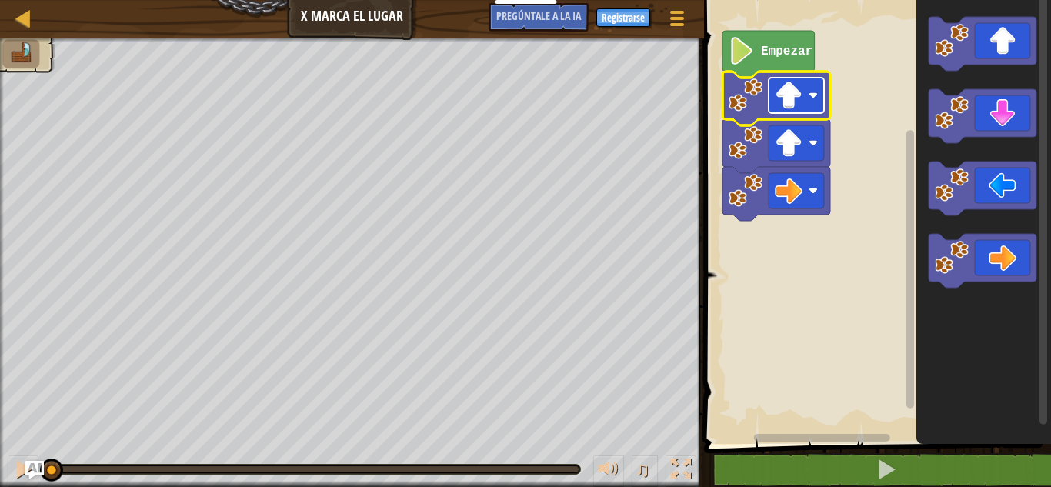
click at [815, 93] on image "Espacio de trabajo de Blockly" at bounding box center [813, 95] width 9 height 9
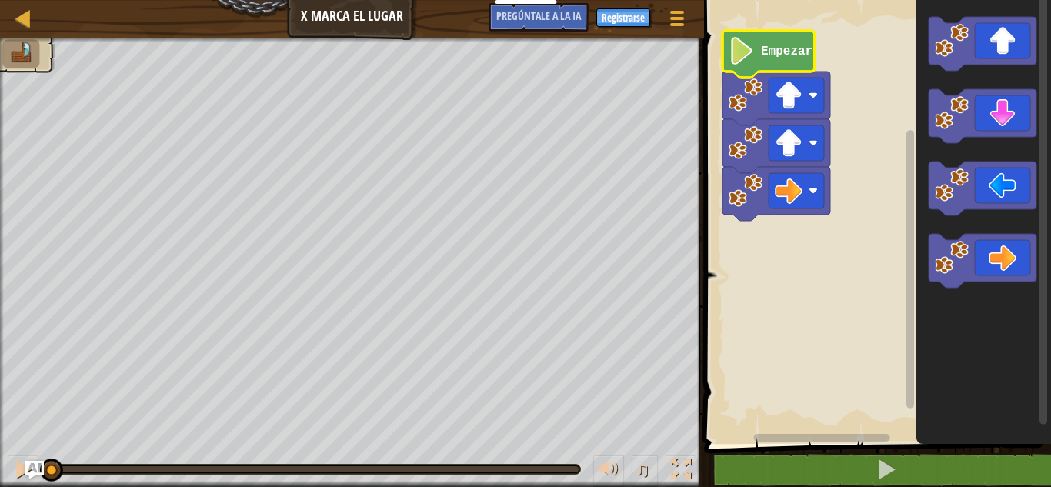
click at [749, 59] on image "Espacio de trabajo de Blockly" at bounding box center [742, 51] width 26 height 28
click at [762, 232] on div "Empezar" at bounding box center [876, 218] width 352 height 452
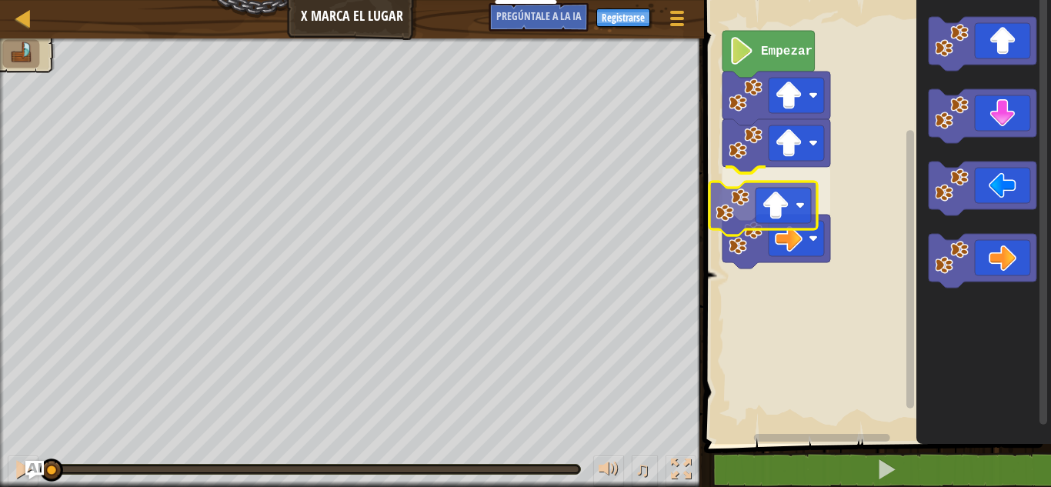
click at [754, 211] on div "Empezar" at bounding box center [876, 218] width 352 height 452
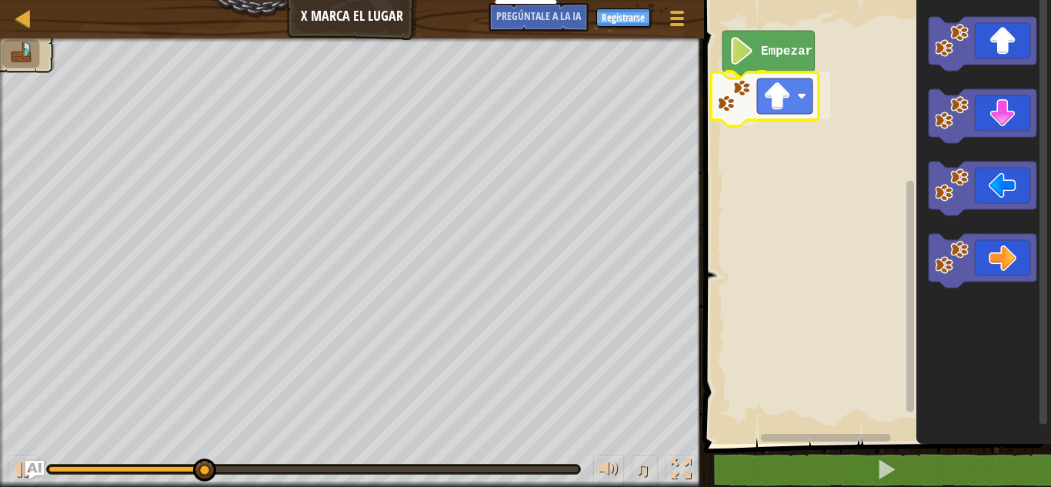
click at [774, 102] on div "Empezar" at bounding box center [876, 218] width 352 height 452
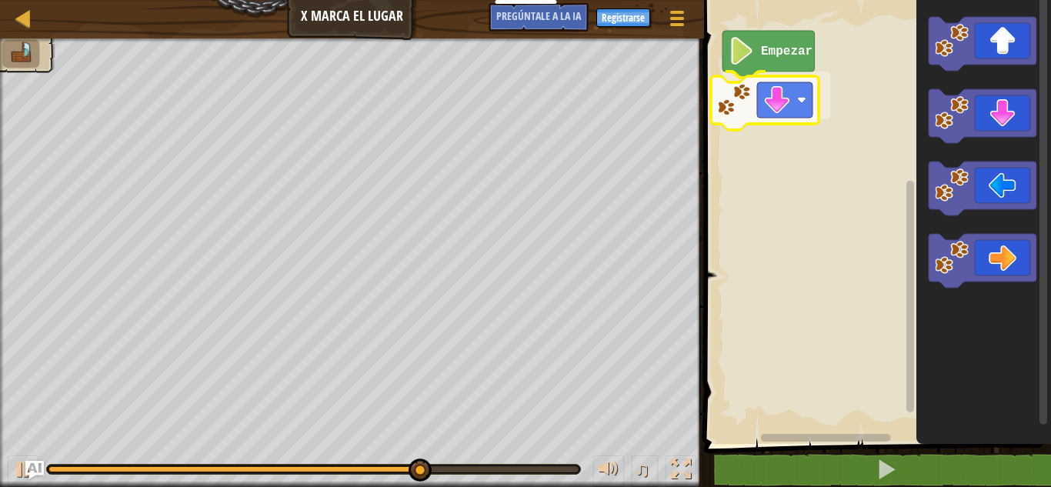
click at [784, 109] on div "Empezar" at bounding box center [876, 218] width 352 height 452
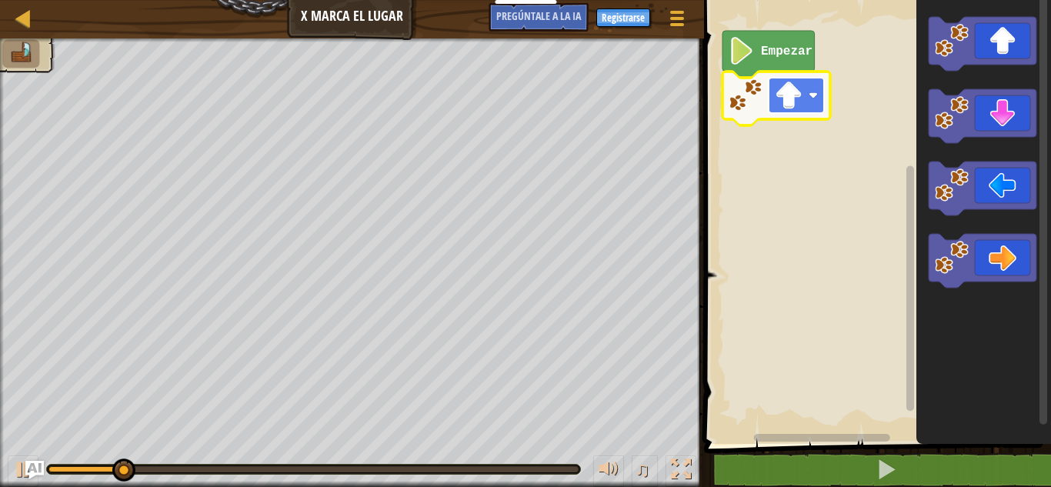
click at [812, 99] on image "Espacio de trabajo de Blockly" at bounding box center [813, 95] width 9 height 9
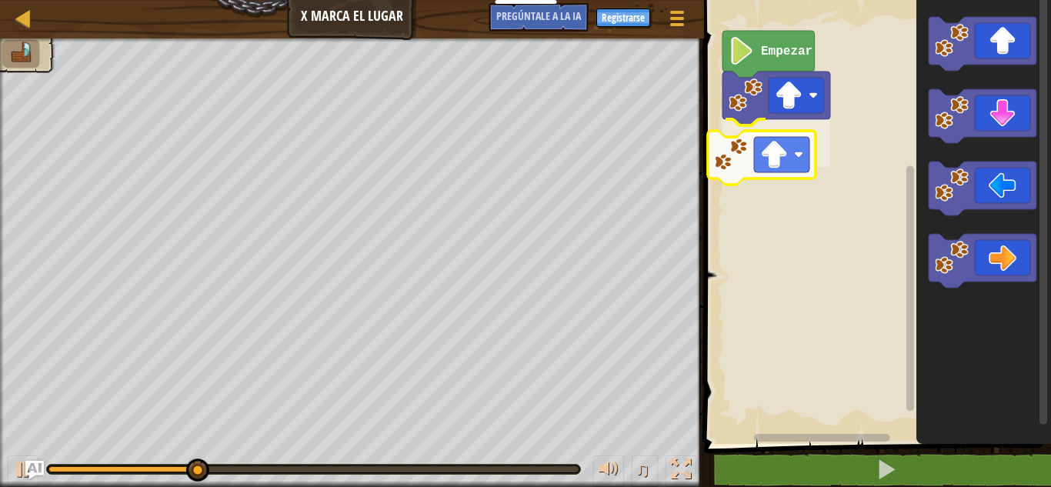
click at [761, 150] on div "Empezar" at bounding box center [876, 218] width 352 height 452
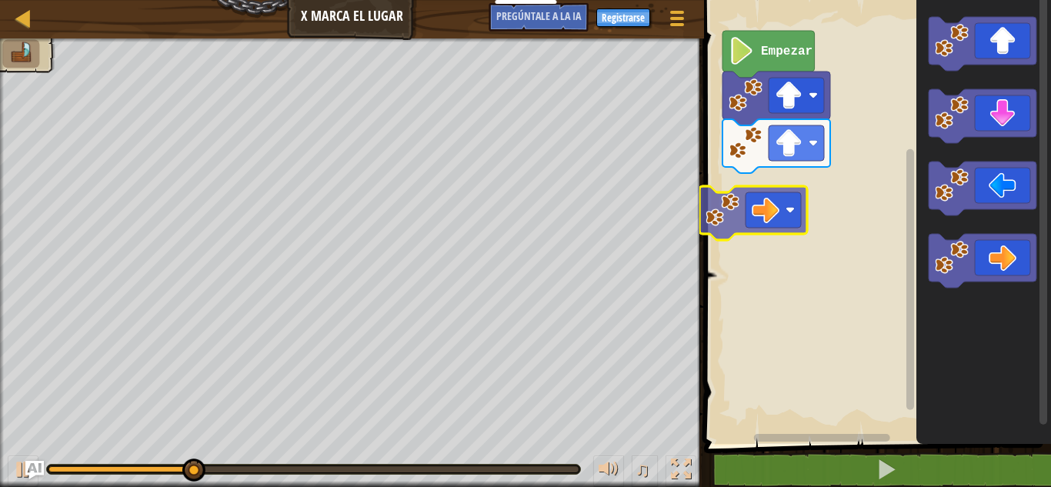
click at [771, 217] on div "Empezar" at bounding box center [876, 218] width 352 height 452
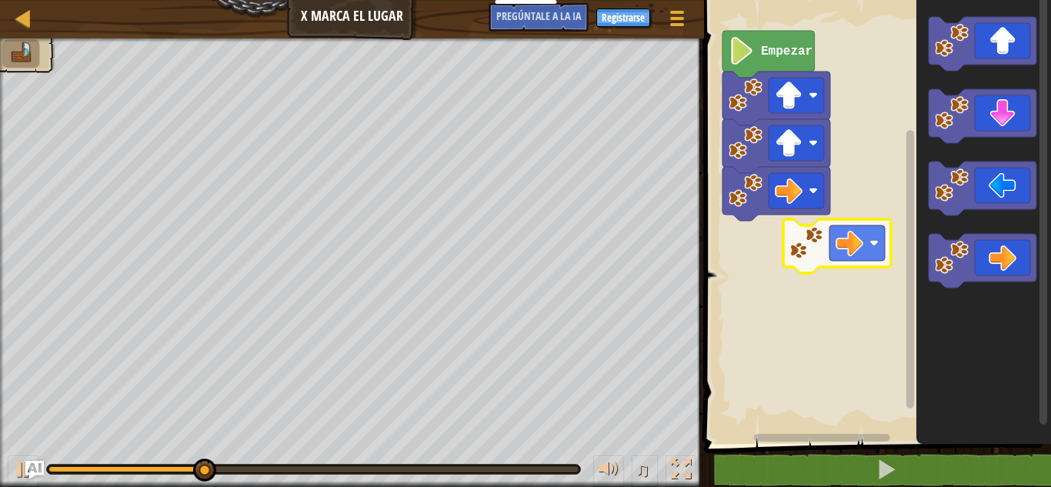
click at [835, 244] on div "Empezar" at bounding box center [876, 218] width 352 height 452
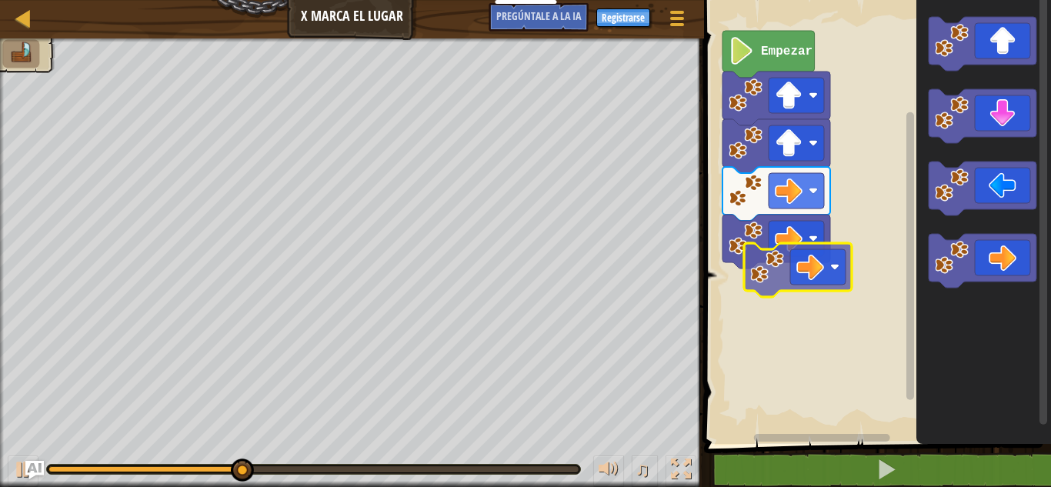
click at [784, 279] on div "Empezar" at bounding box center [876, 218] width 352 height 452
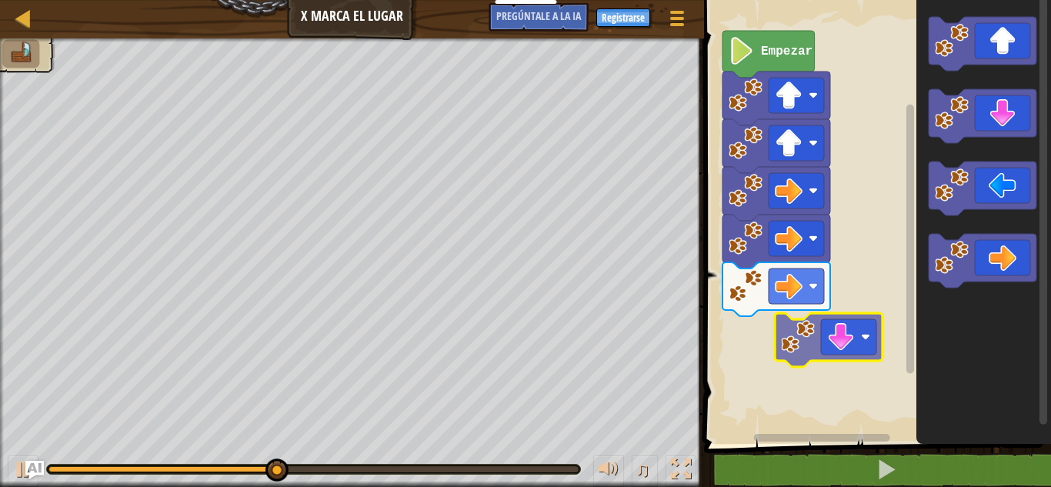
click at [822, 320] on div "Empezar" at bounding box center [876, 218] width 352 height 452
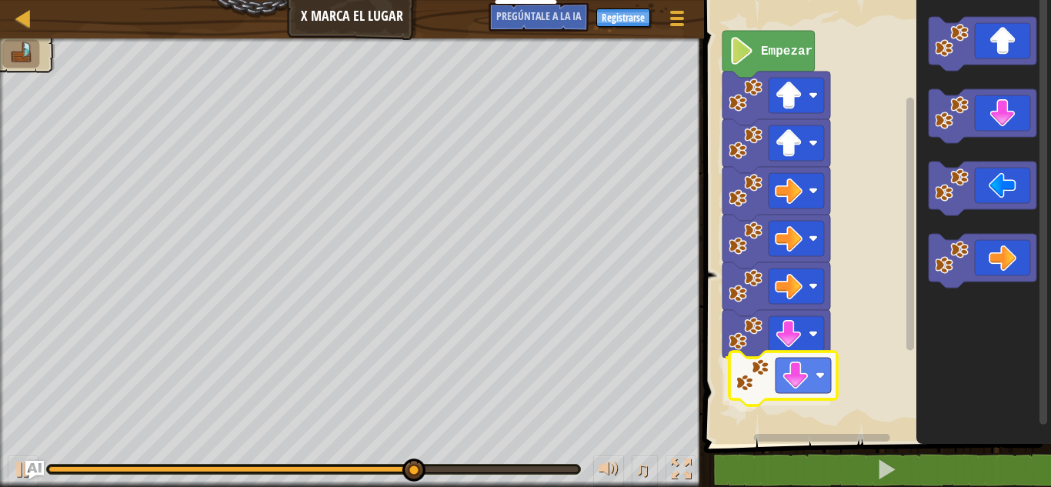
click at [799, 391] on div "Empezar" at bounding box center [876, 218] width 352 height 452
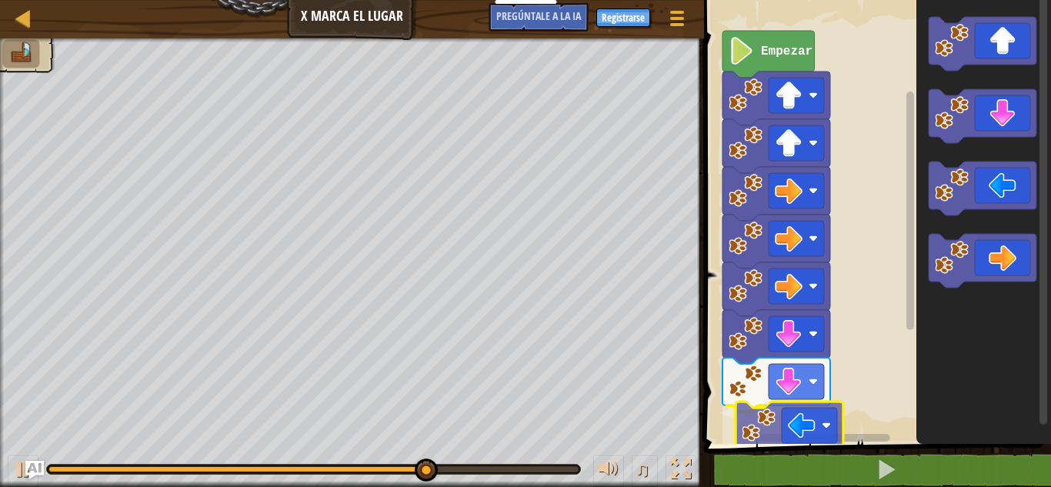
click at [800, 432] on div "Empezar" at bounding box center [876, 218] width 352 height 452
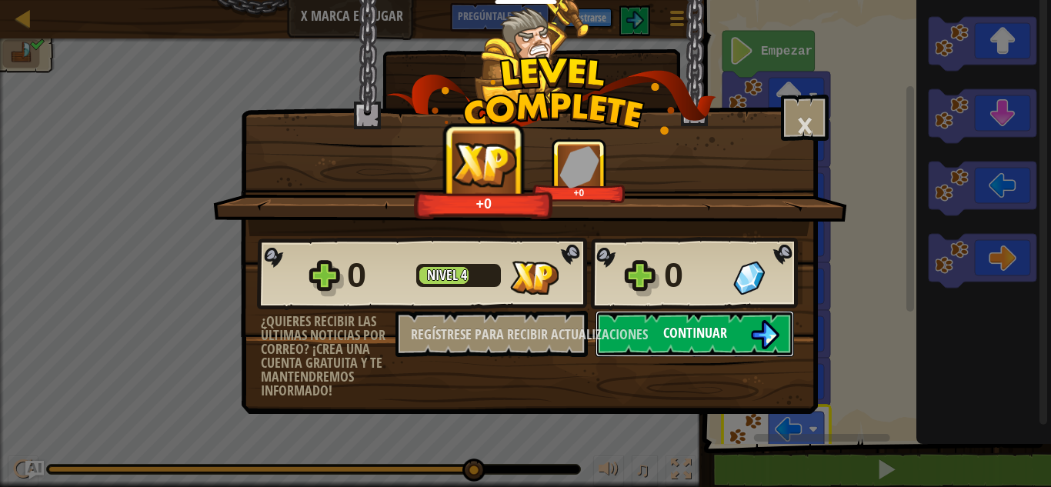
click at [720, 325] on font "Continuar" at bounding box center [695, 332] width 64 height 19
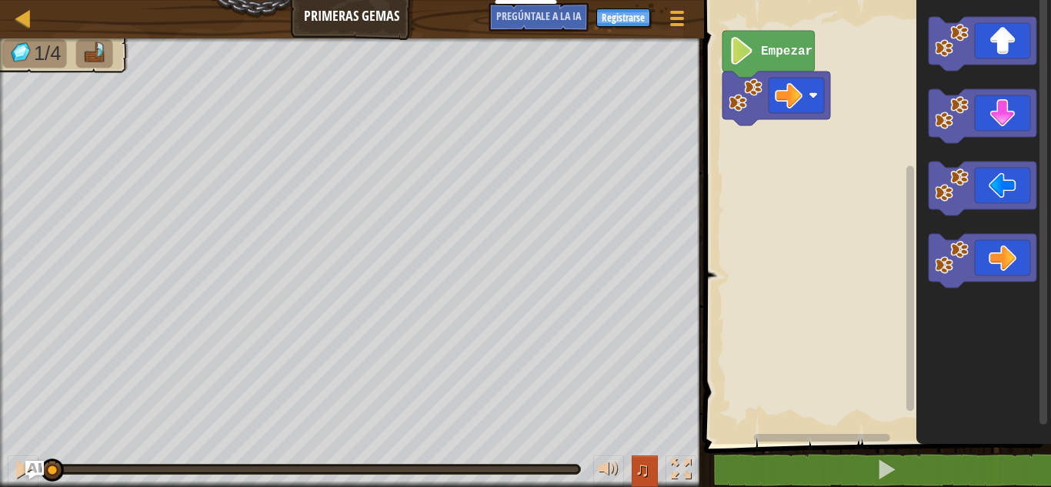
click at [643, 463] on font "♫" at bounding box center [642, 469] width 15 height 23
